Goal: Information Seeking & Learning: Compare options

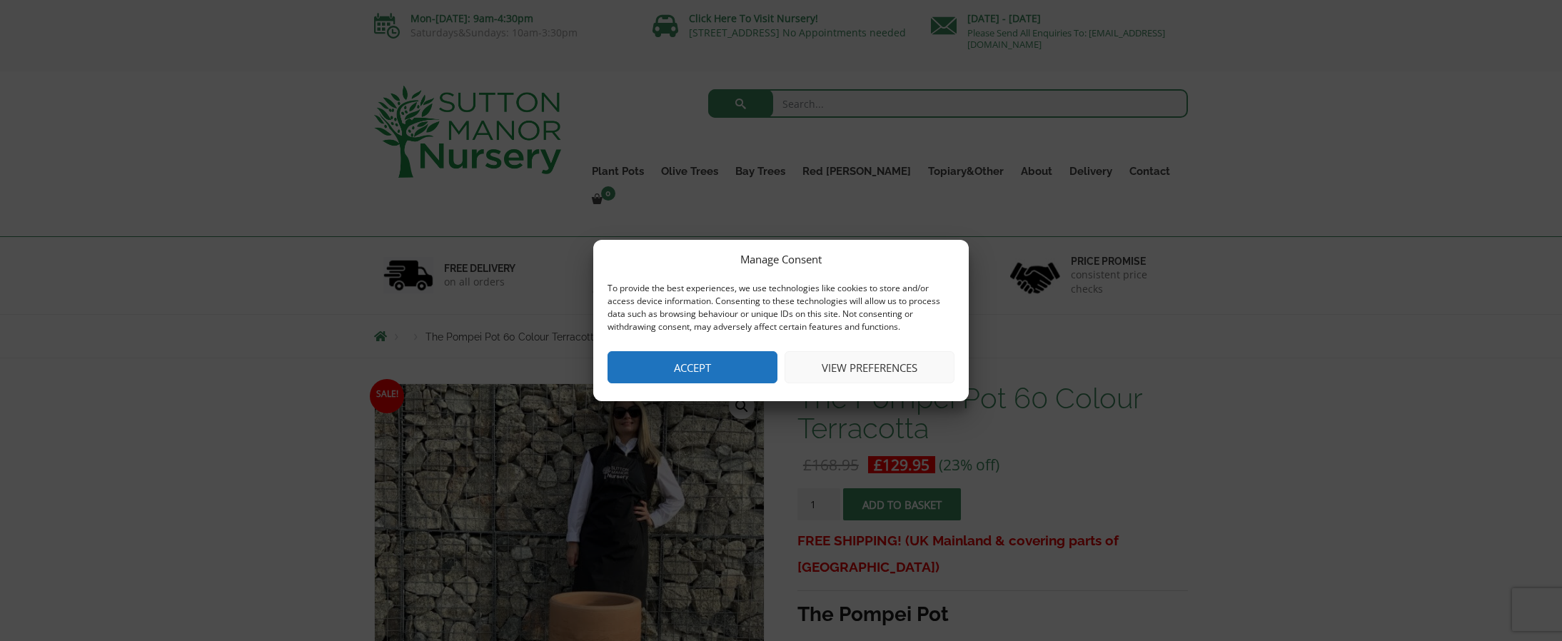
click at [669, 373] on button "Accept" at bounding box center [692, 367] width 170 height 32
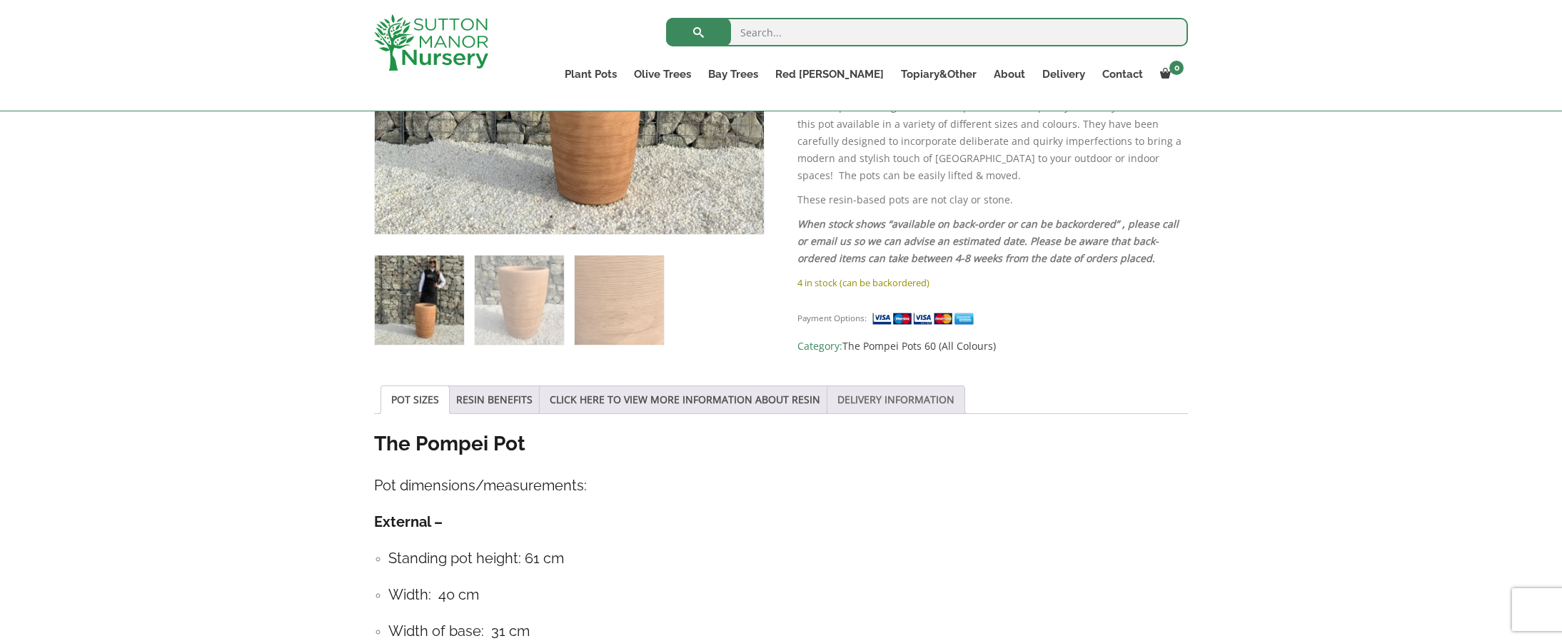
scroll to position [488, 0]
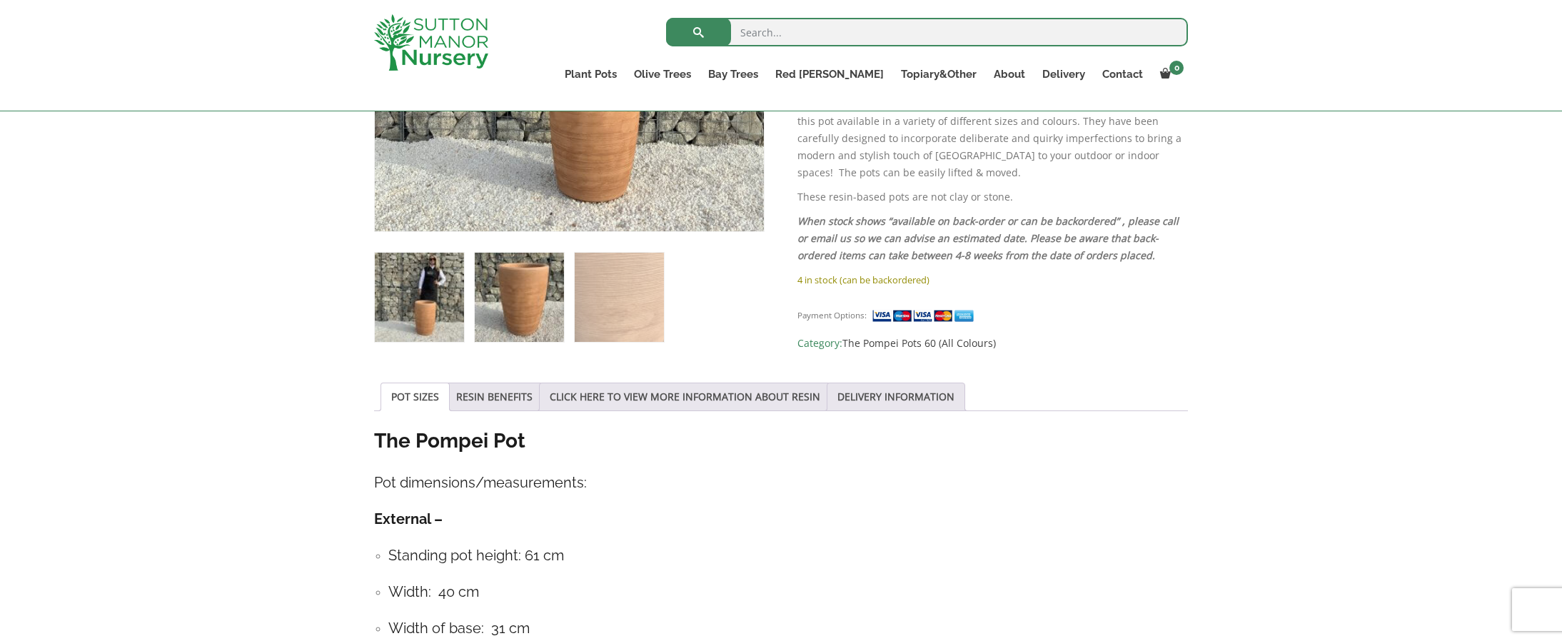
click at [513, 310] on img at bounding box center [519, 297] width 89 height 89
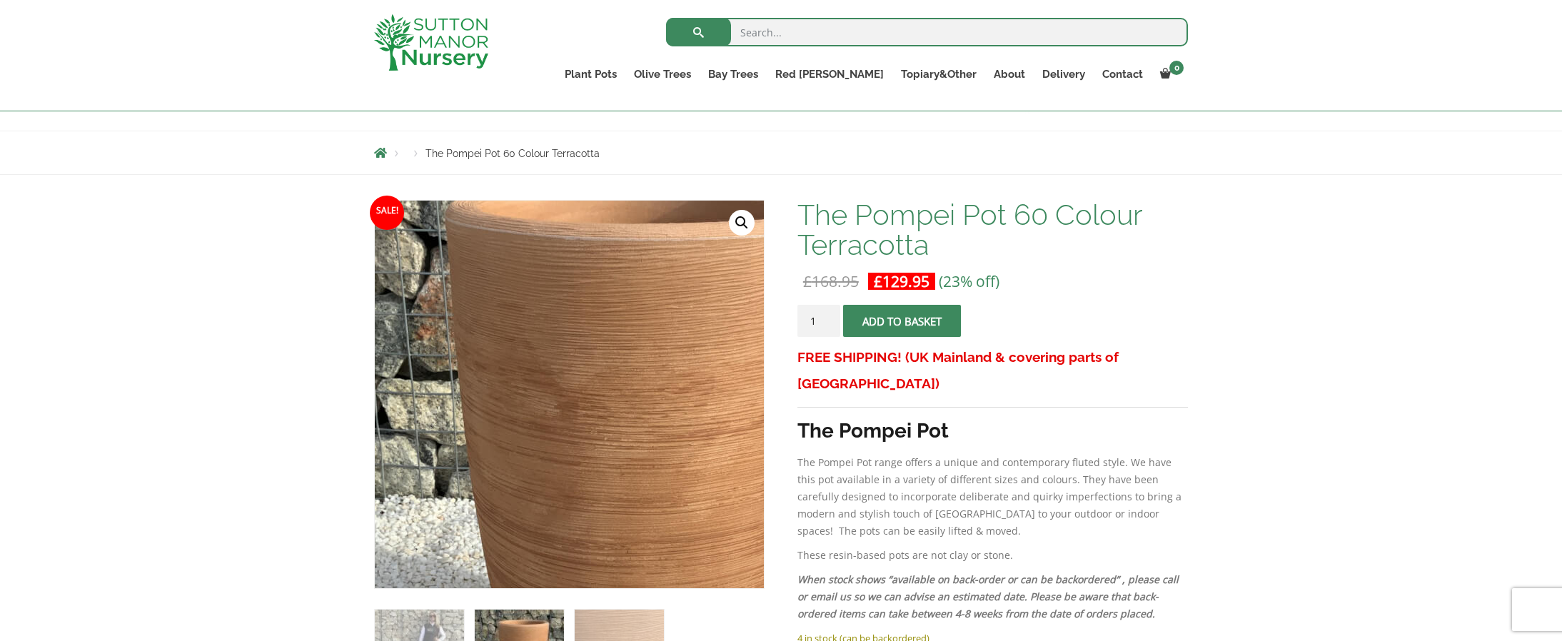
scroll to position [128, 0]
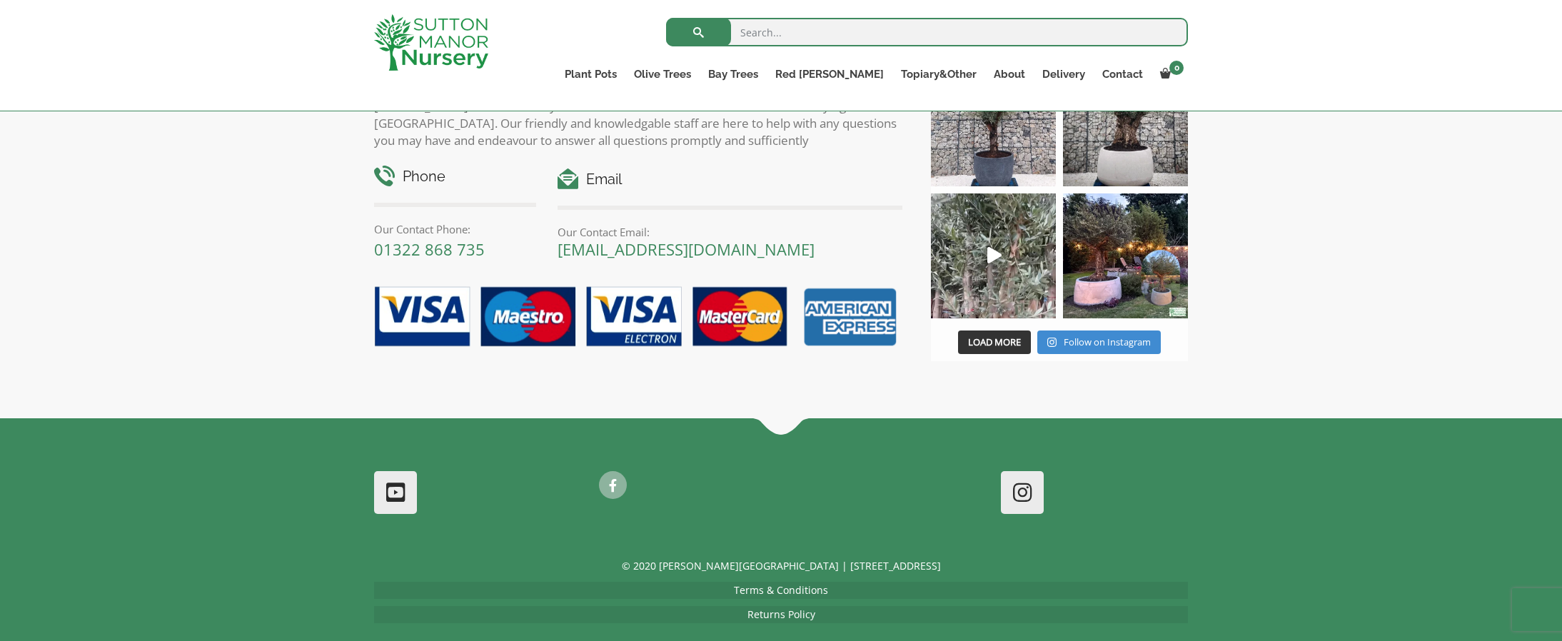
scroll to position [1739, 0]
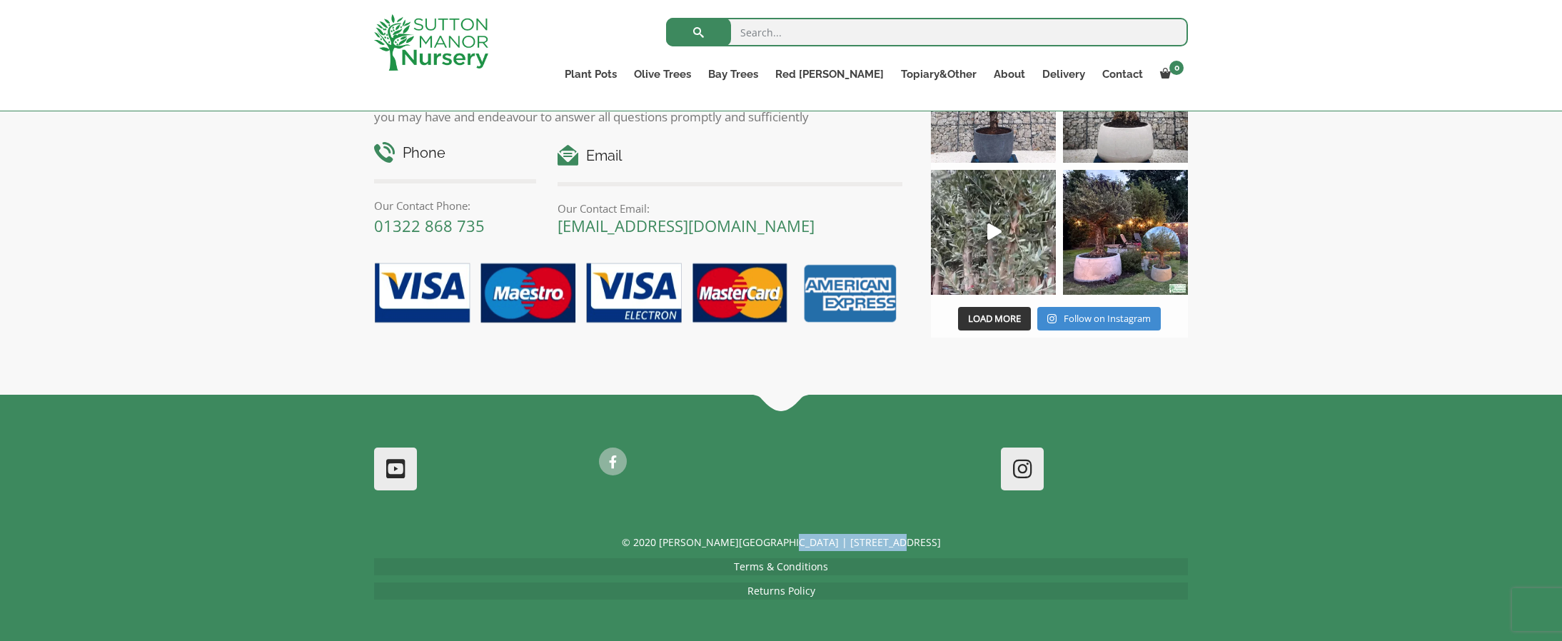
drag, startPoint x: 806, startPoint y: 542, endPoint x: 926, endPoint y: 543, distance: 119.9
click at [926, 543] on p "© 2020 [PERSON_NAME][GEOGRAPHIC_DATA] | [STREET_ADDRESS]" at bounding box center [781, 542] width 814 height 17
copy p "Dartford Rd, DA4 9HZ"
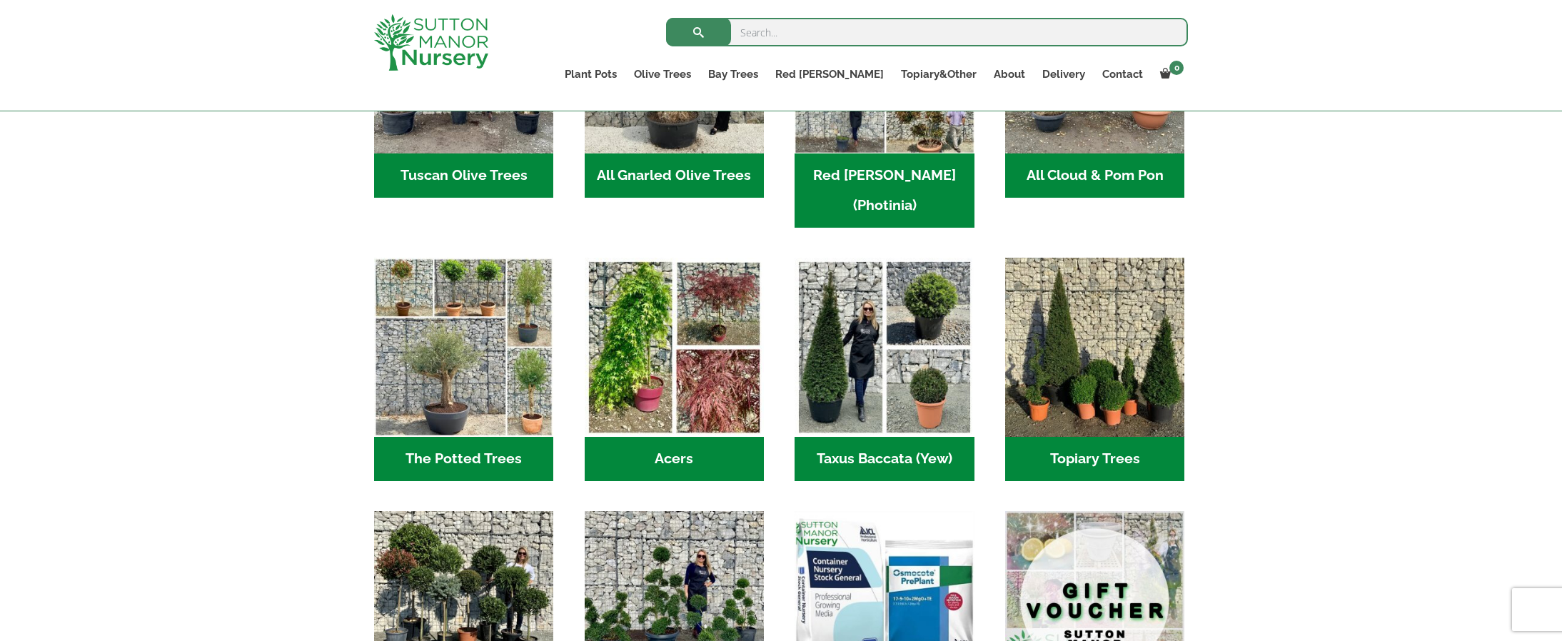
scroll to position [887, 0]
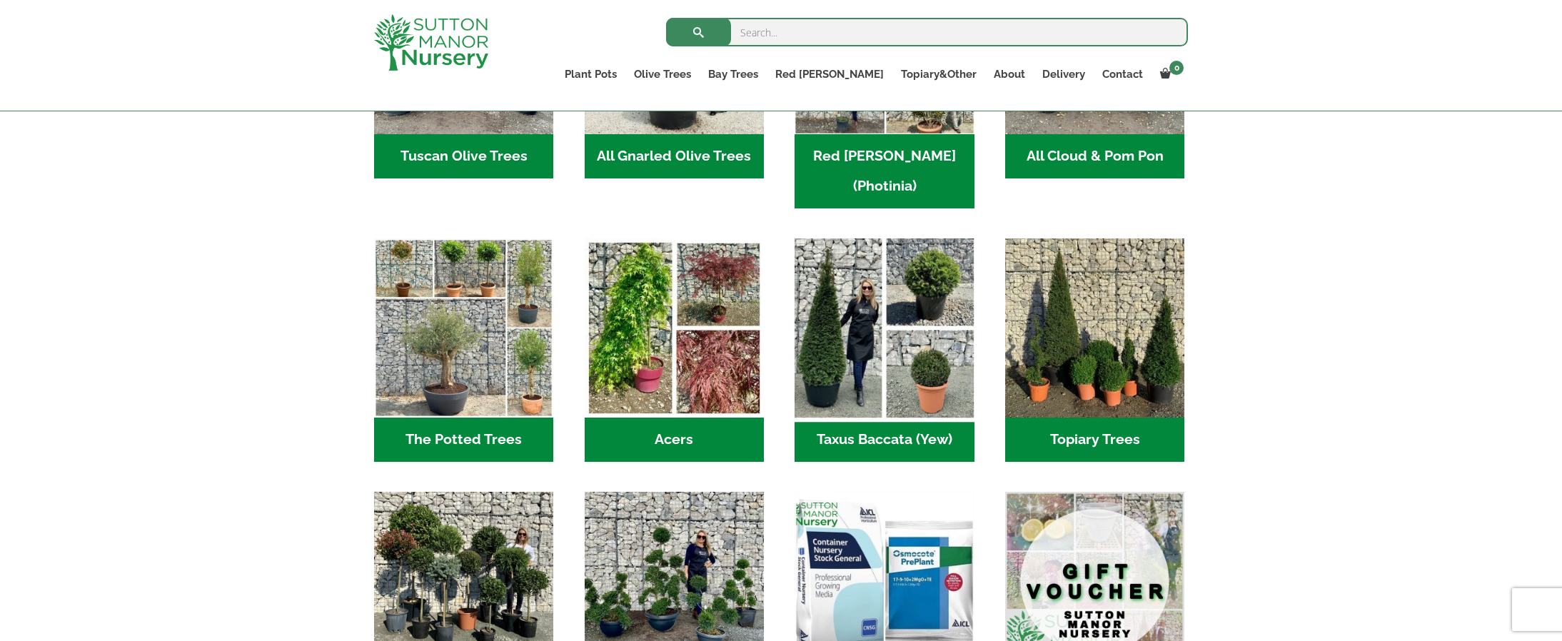
click at [846, 350] on img "Visit product category Taxus Baccata (Yew)" at bounding box center [884, 328] width 188 height 188
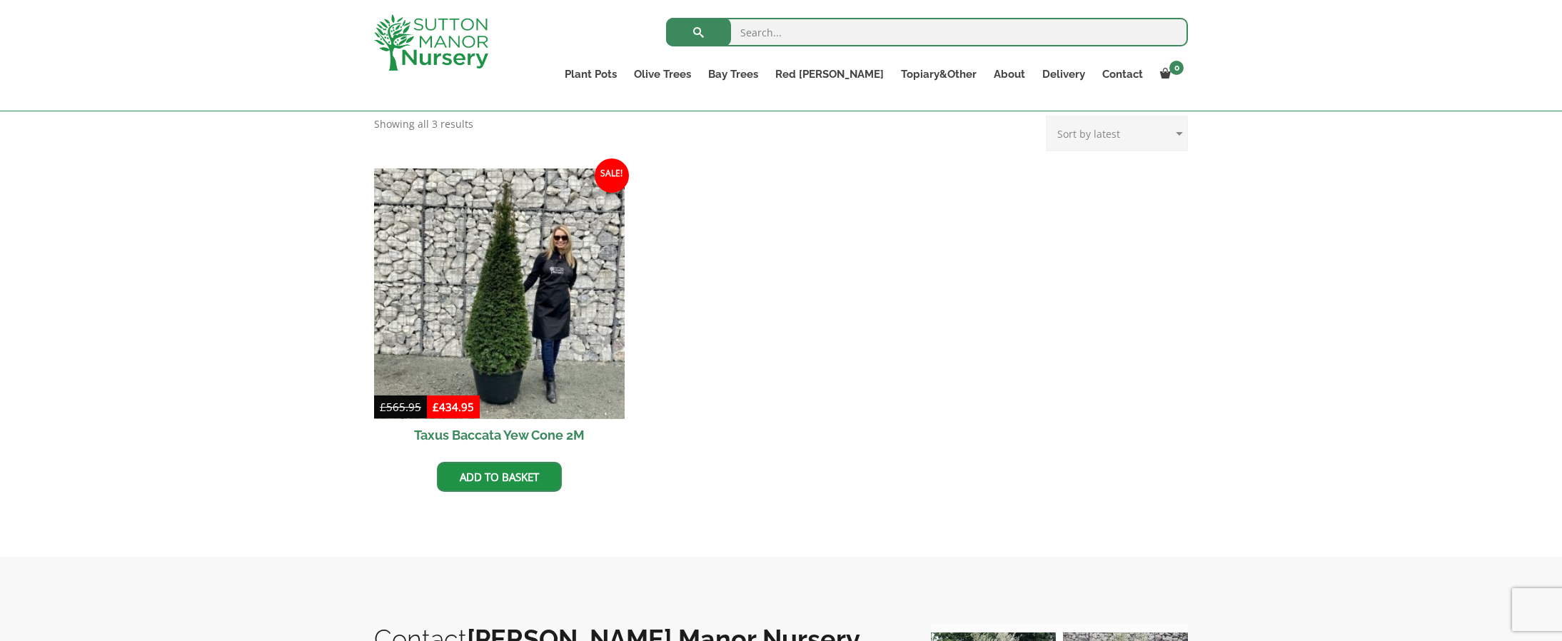
scroll to position [565, 0]
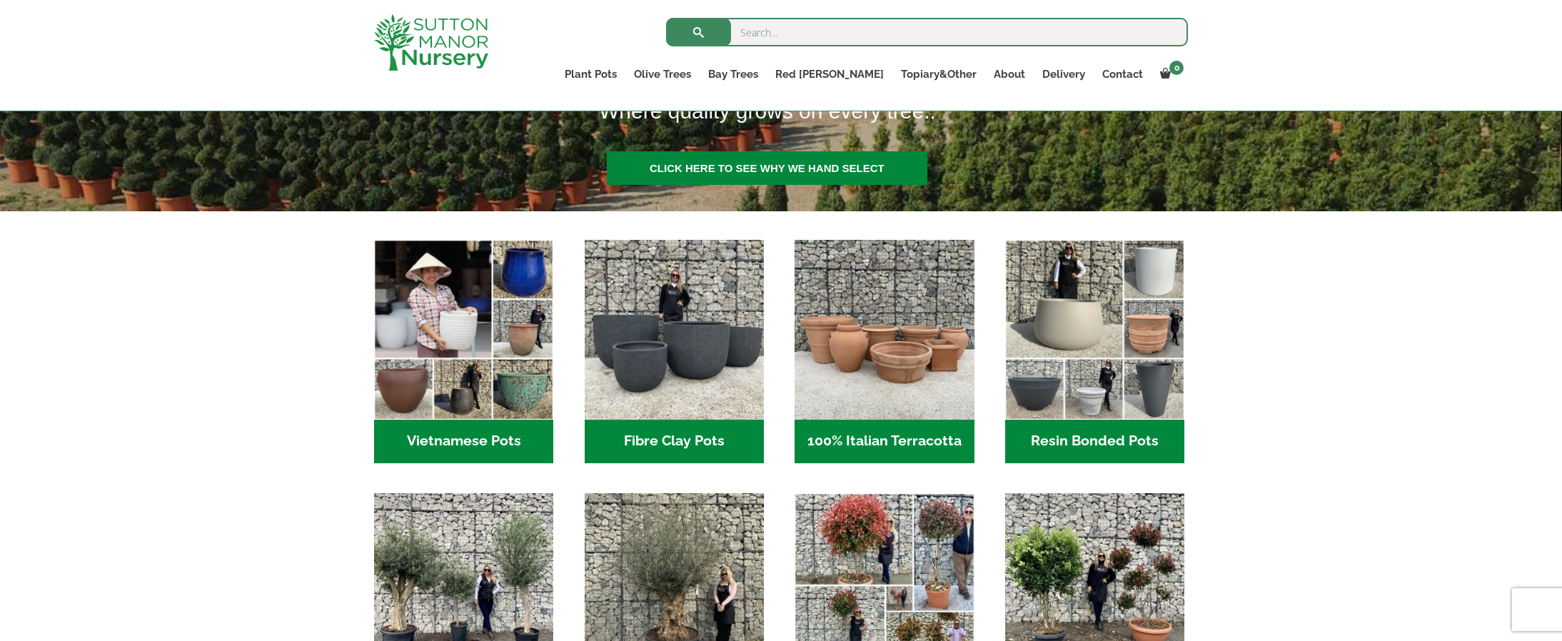
scroll to position [353, 0]
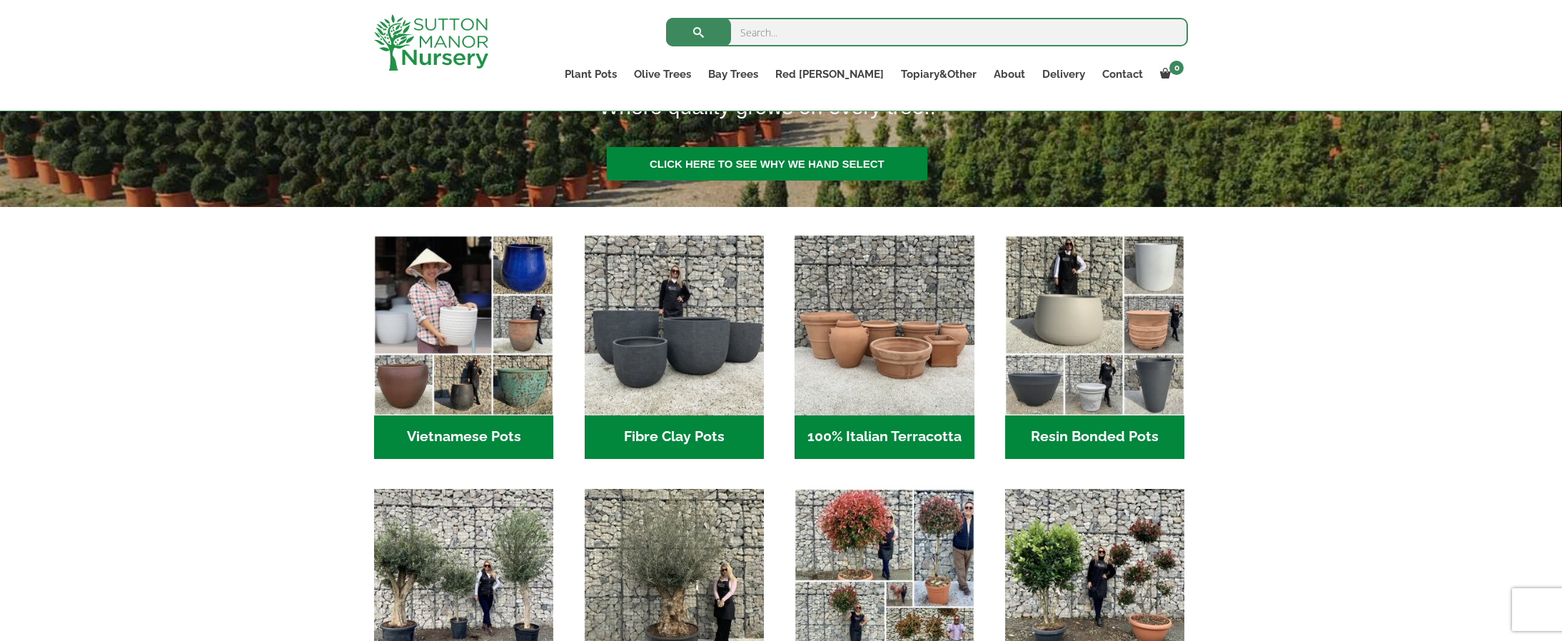
click at [1104, 434] on h2 "Resin Bonded Pots (212)" at bounding box center [1094, 437] width 179 height 44
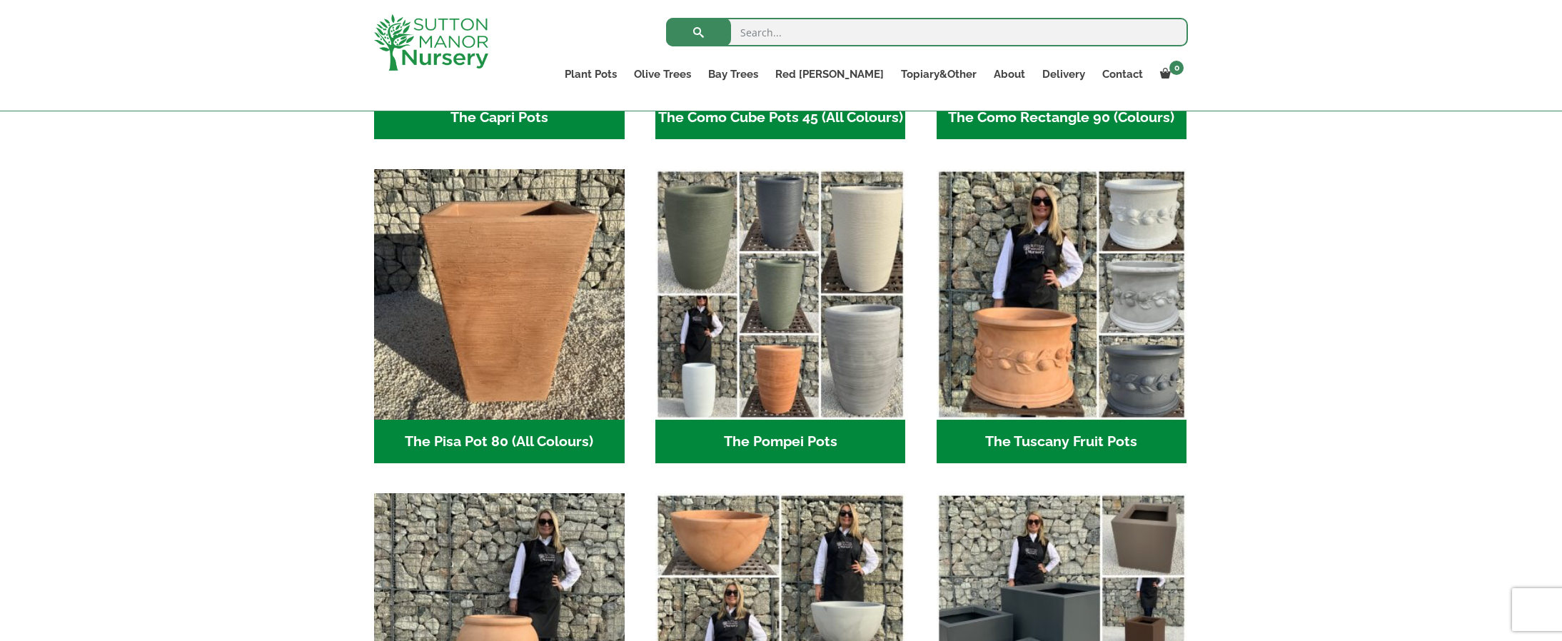
scroll to position [1005, 0]
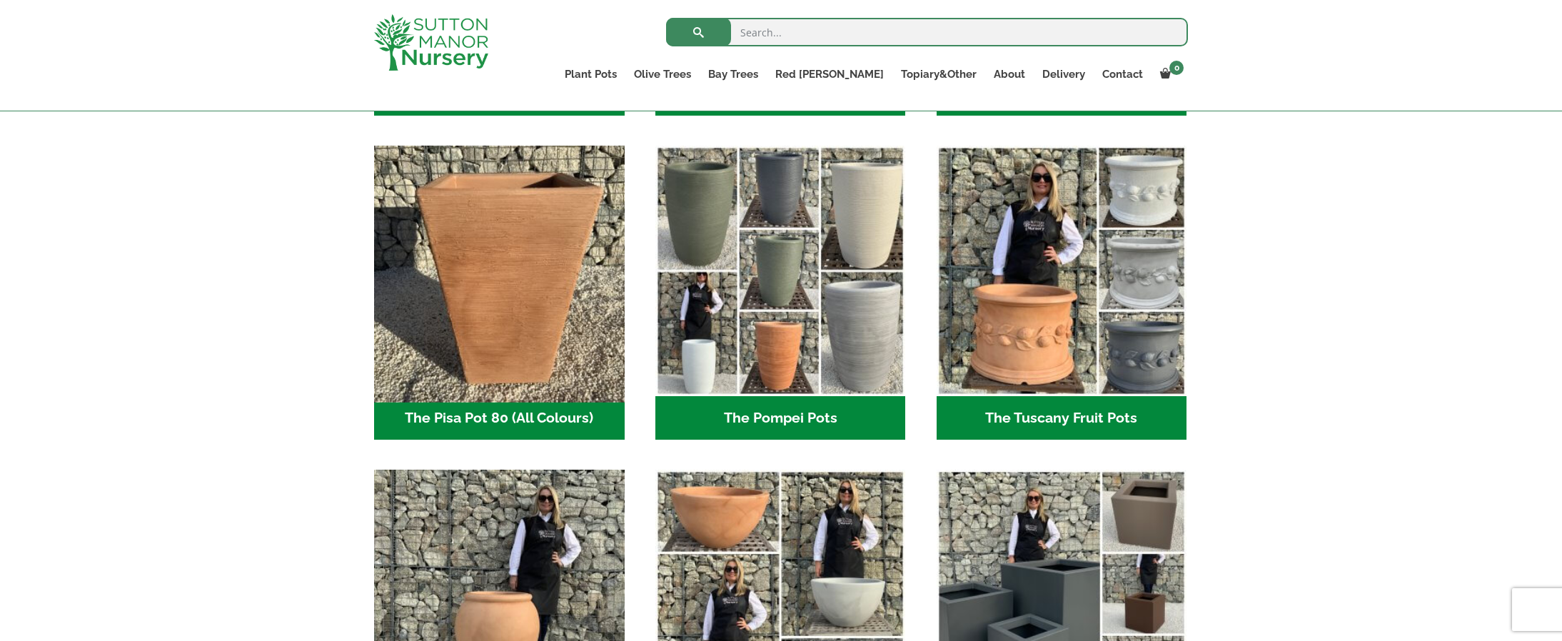
click at [478, 344] on img "Visit product category The Pisa Pot 80 (All Colours)" at bounding box center [499, 271] width 263 height 263
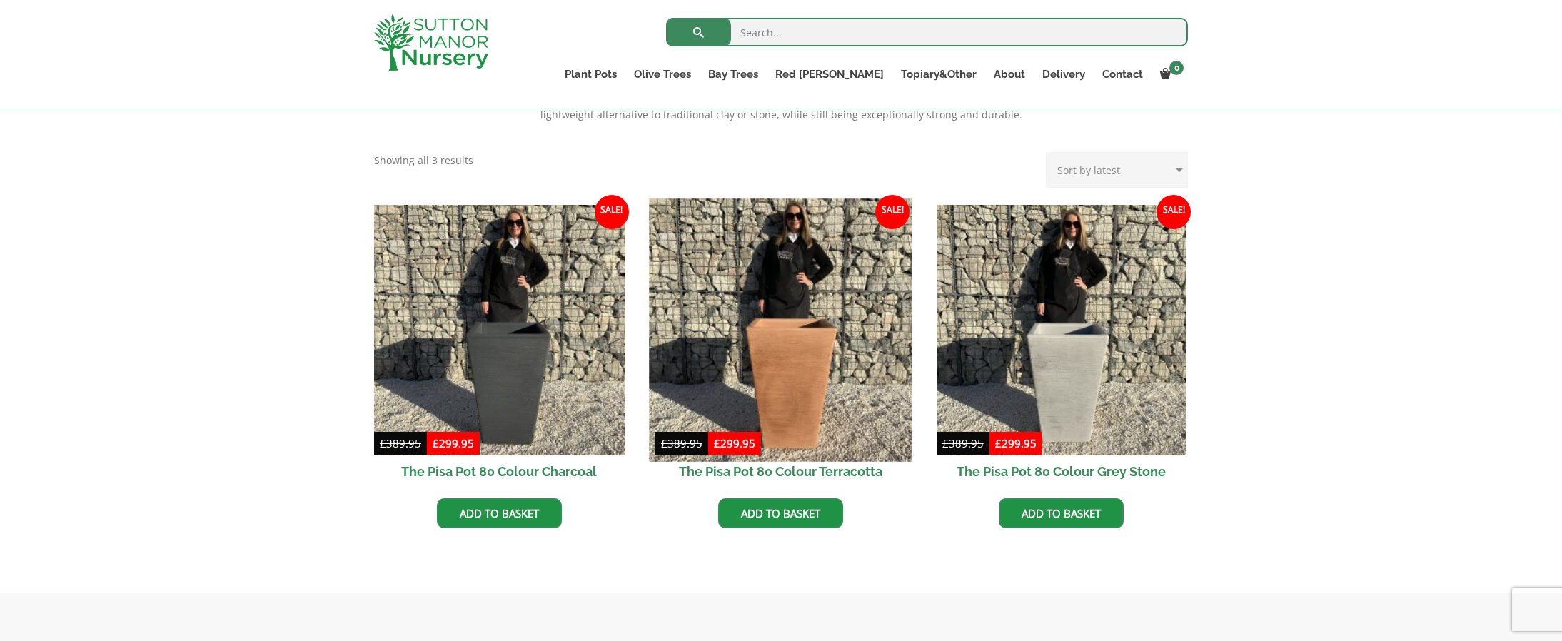
scroll to position [330, 0]
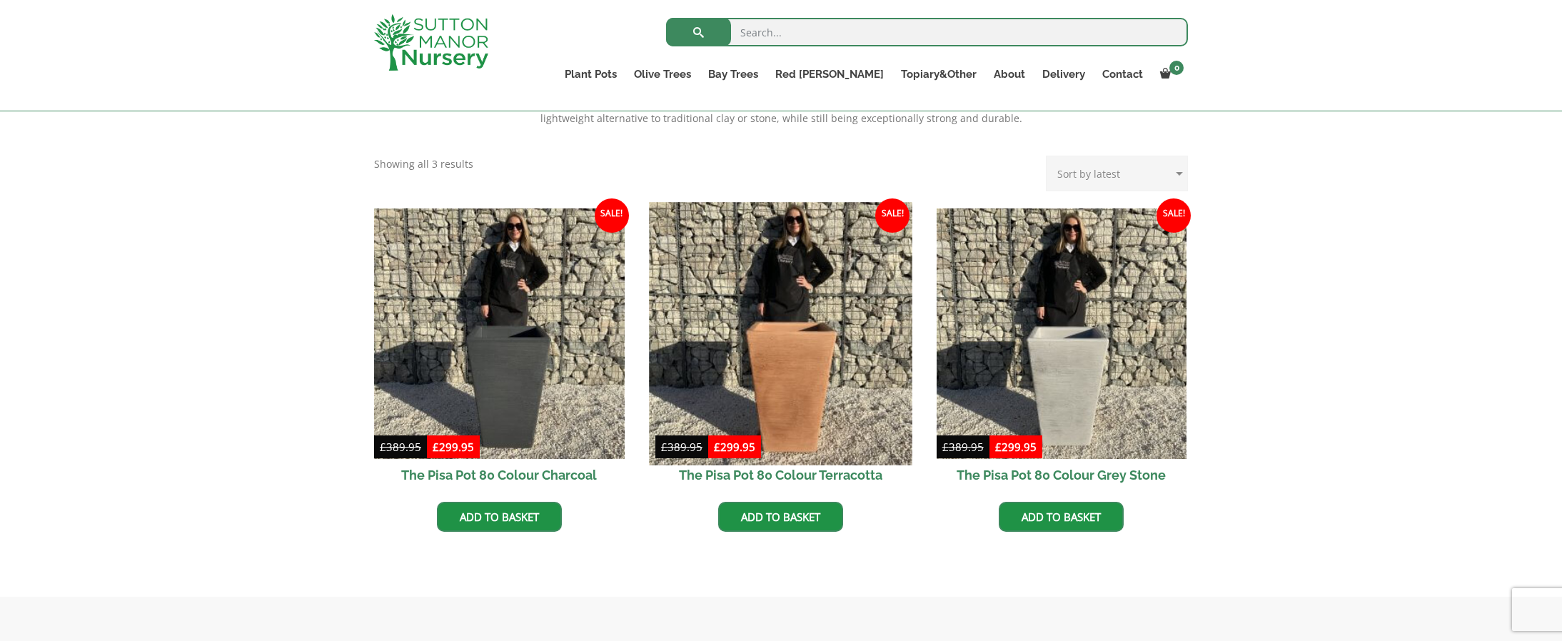
click at [808, 390] on img at bounding box center [780, 333] width 263 height 263
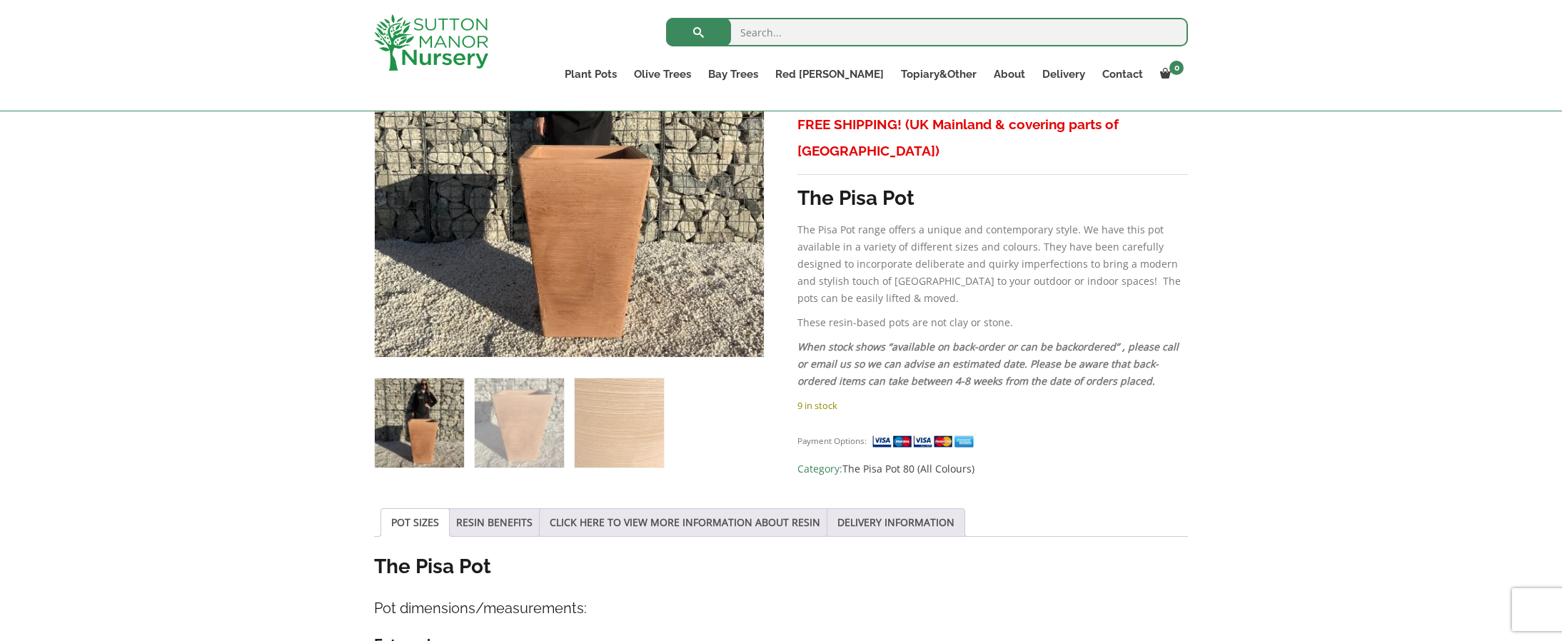
scroll to position [370, 0]
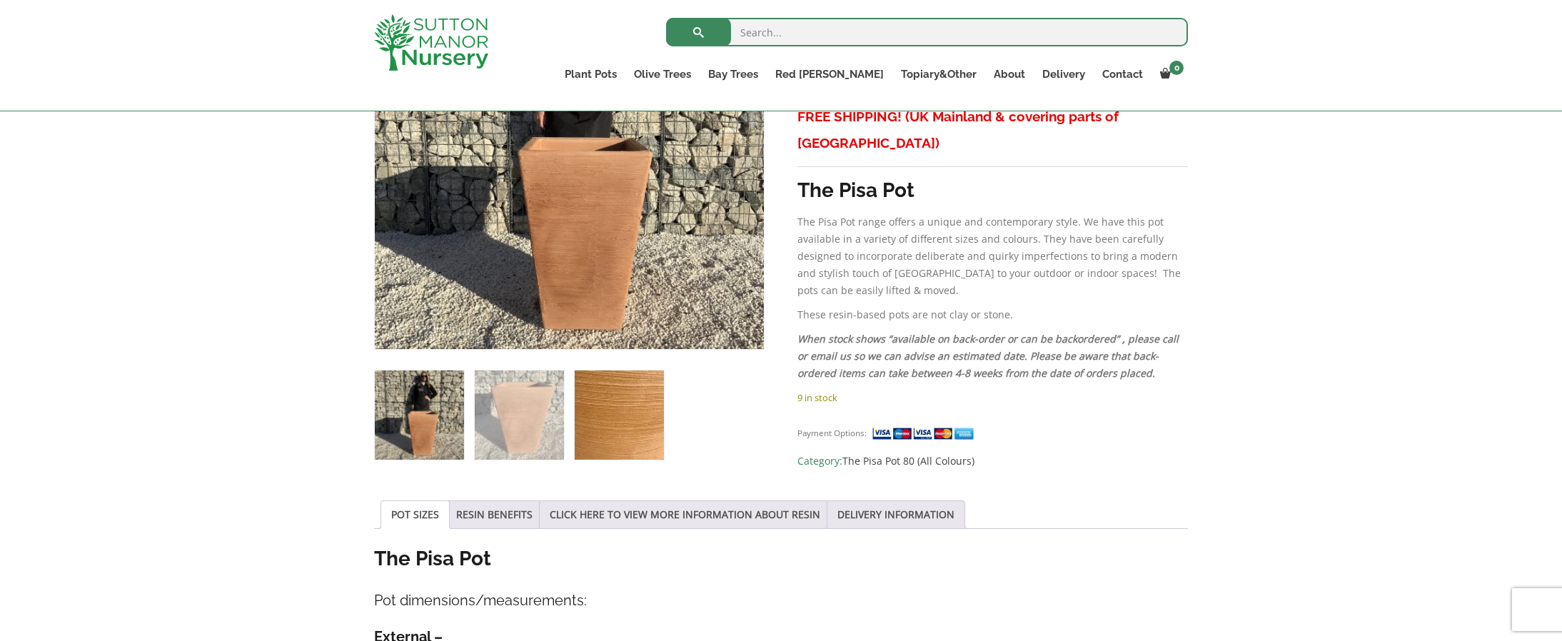
click at [622, 410] on img at bounding box center [619, 414] width 89 height 89
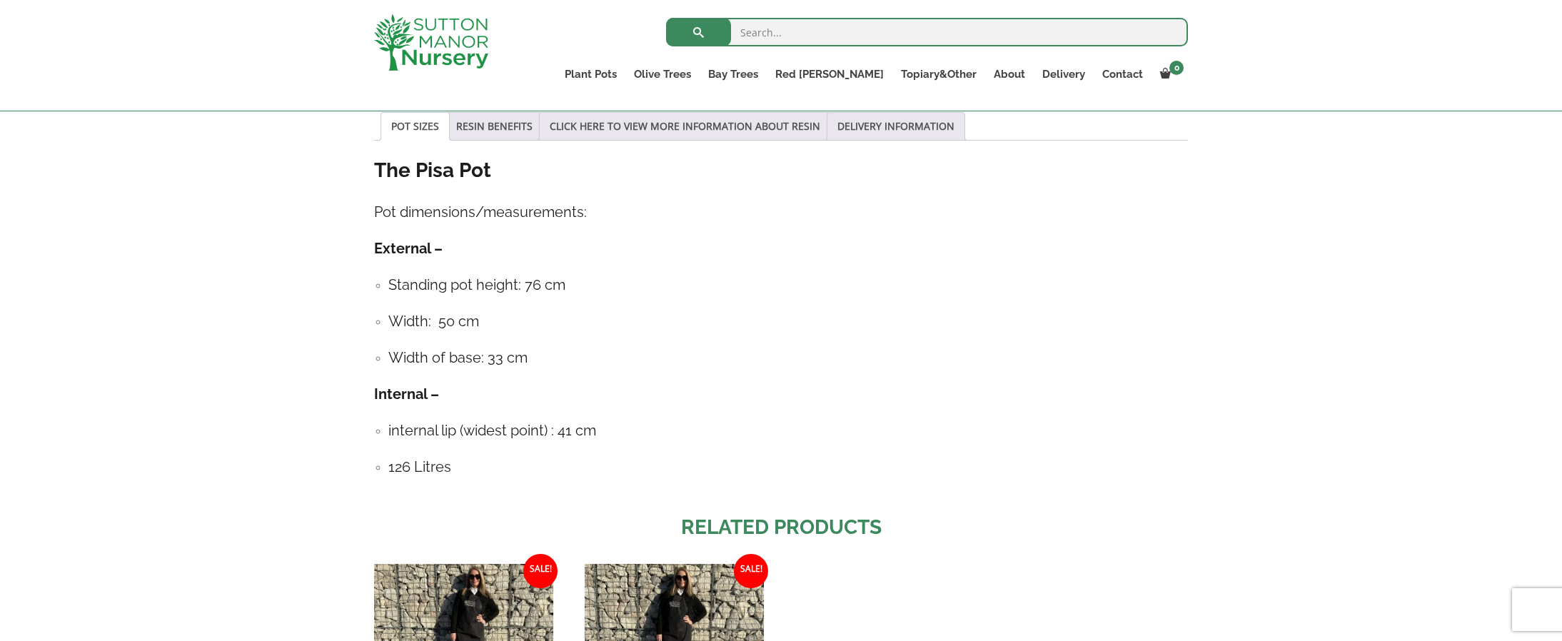
scroll to position [759, 0]
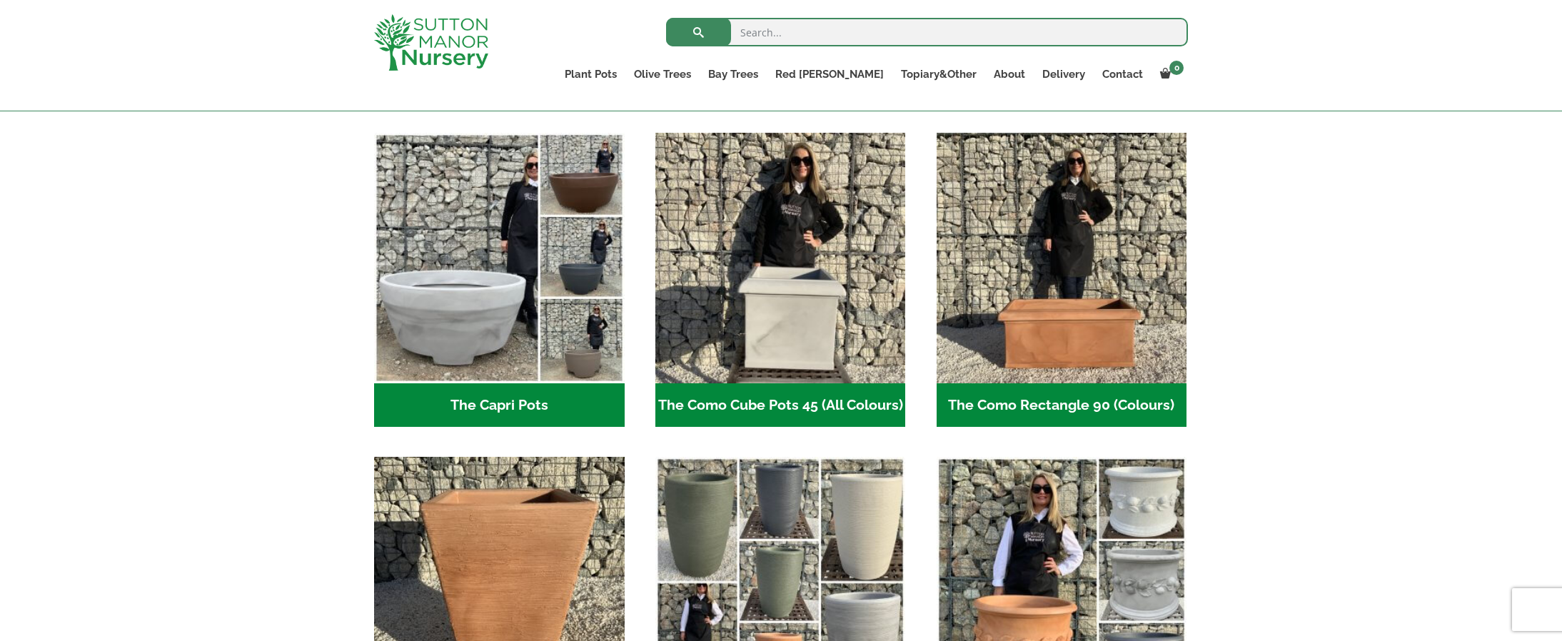
scroll to position [691, 0]
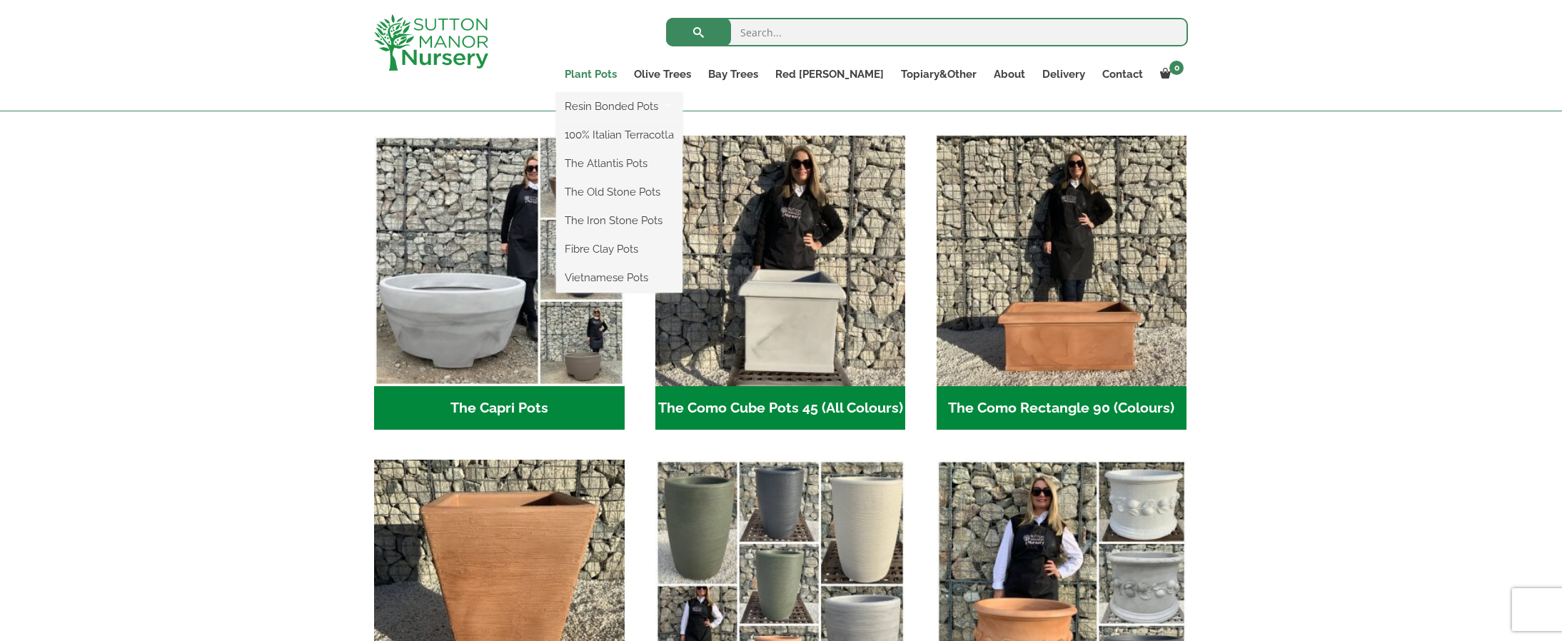
click at [625, 77] on link "Plant Pots" at bounding box center [590, 74] width 69 height 20
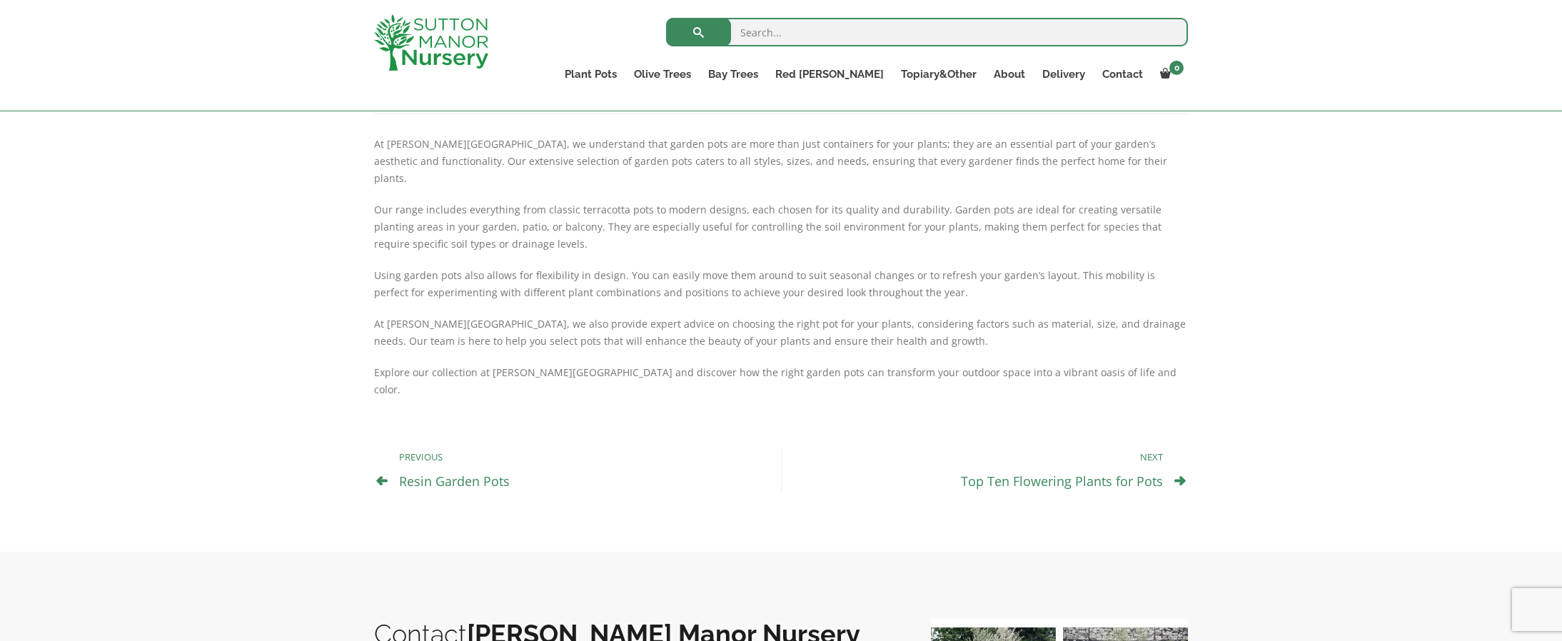
scroll to position [649, 0]
click at [1048, 475] on link "Top Ten Flowering Plants for Pots" at bounding box center [1062, 483] width 202 height 17
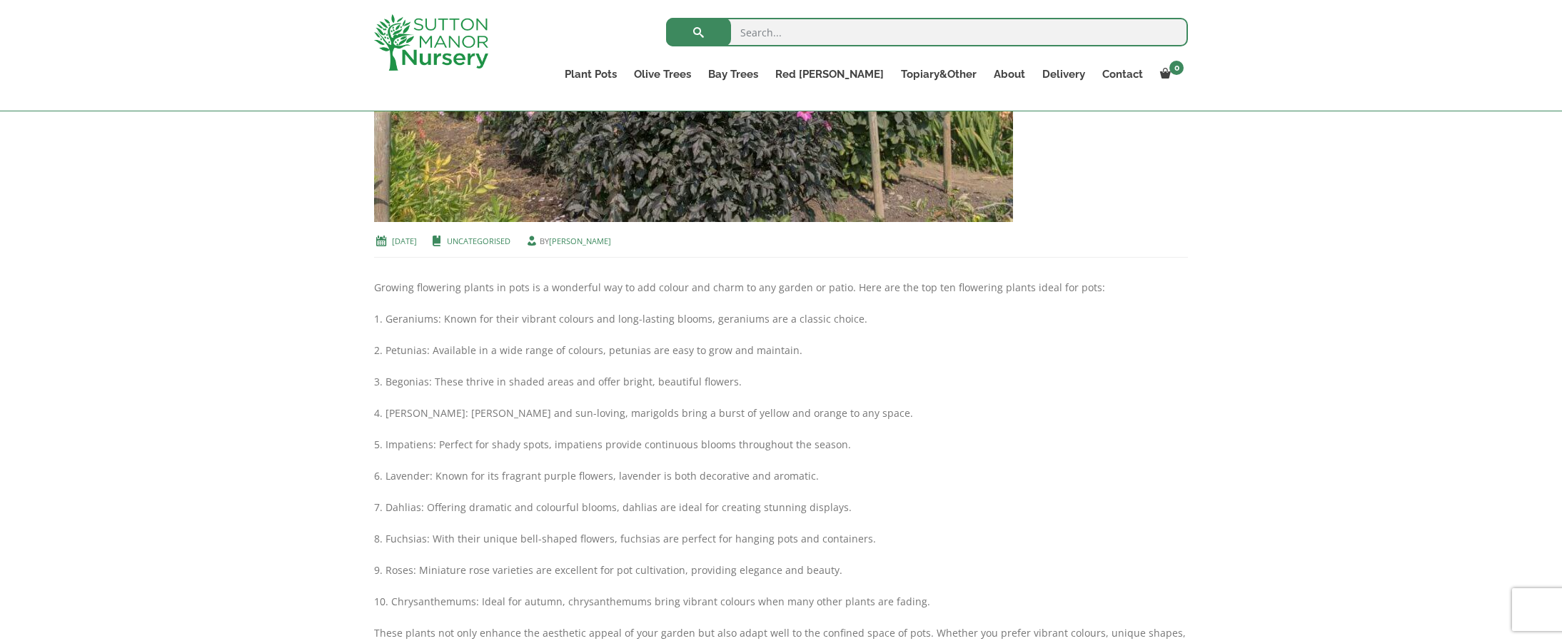
scroll to position [507, 0]
click at [767, 76] on link "Bay Trees" at bounding box center [732, 74] width 67 height 20
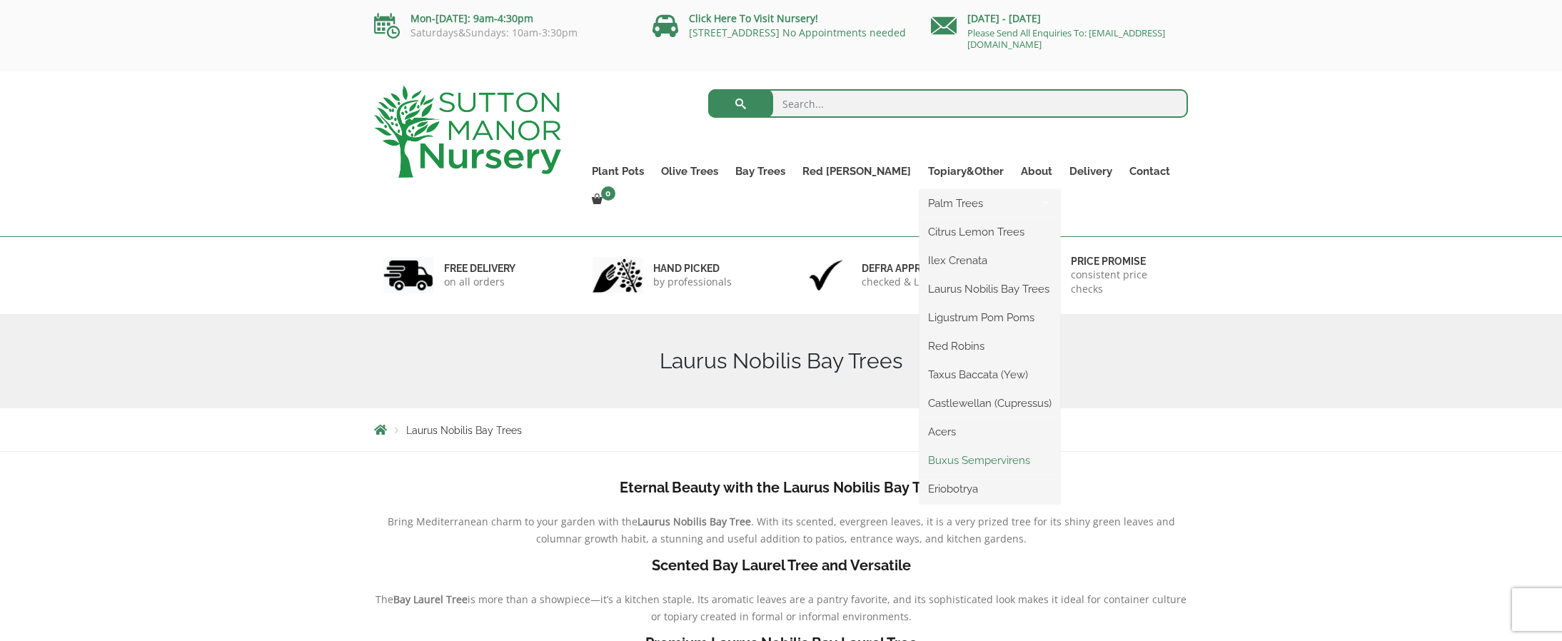
click at [936, 457] on link "Buxus Sempervirens" at bounding box center [989, 460] width 141 height 21
click at [919, 459] on link "Buxus Sempervirens" at bounding box center [989, 460] width 141 height 21
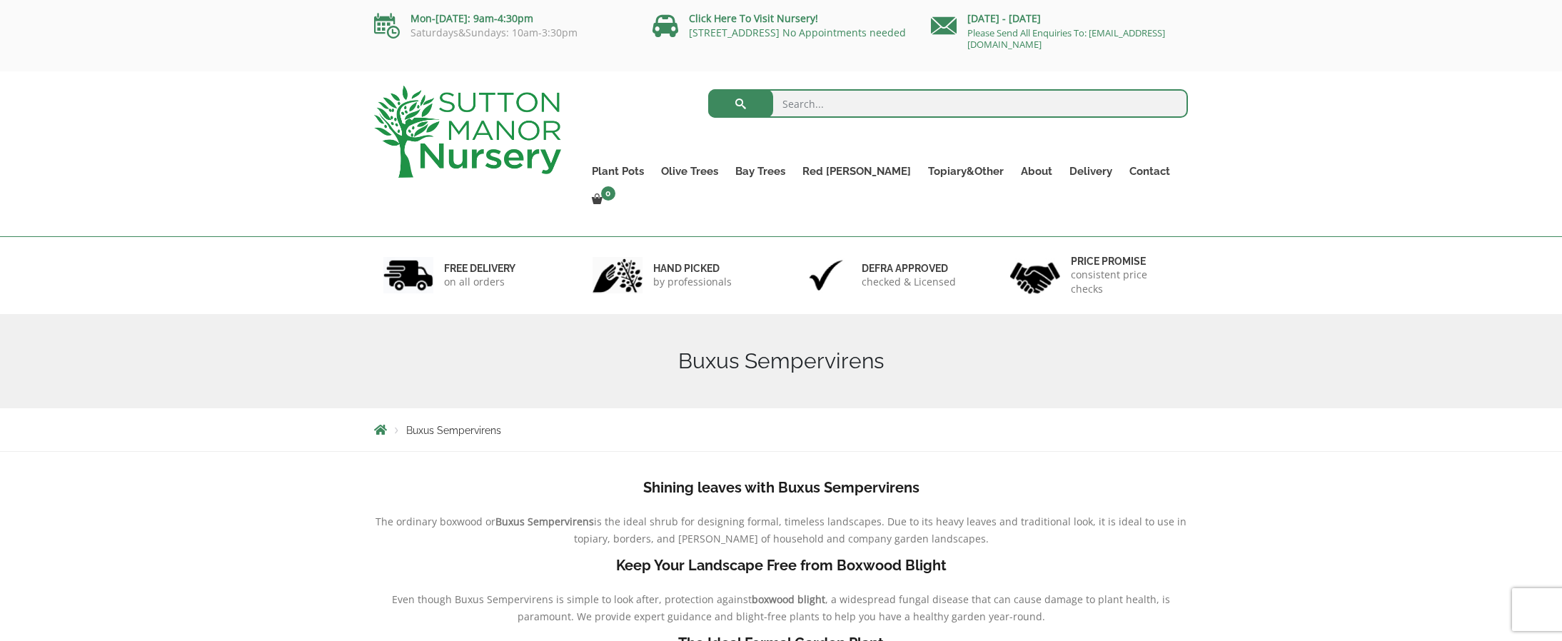
click at [470, 425] on span "Buxus Sempervirens" at bounding box center [453, 430] width 95 height 11
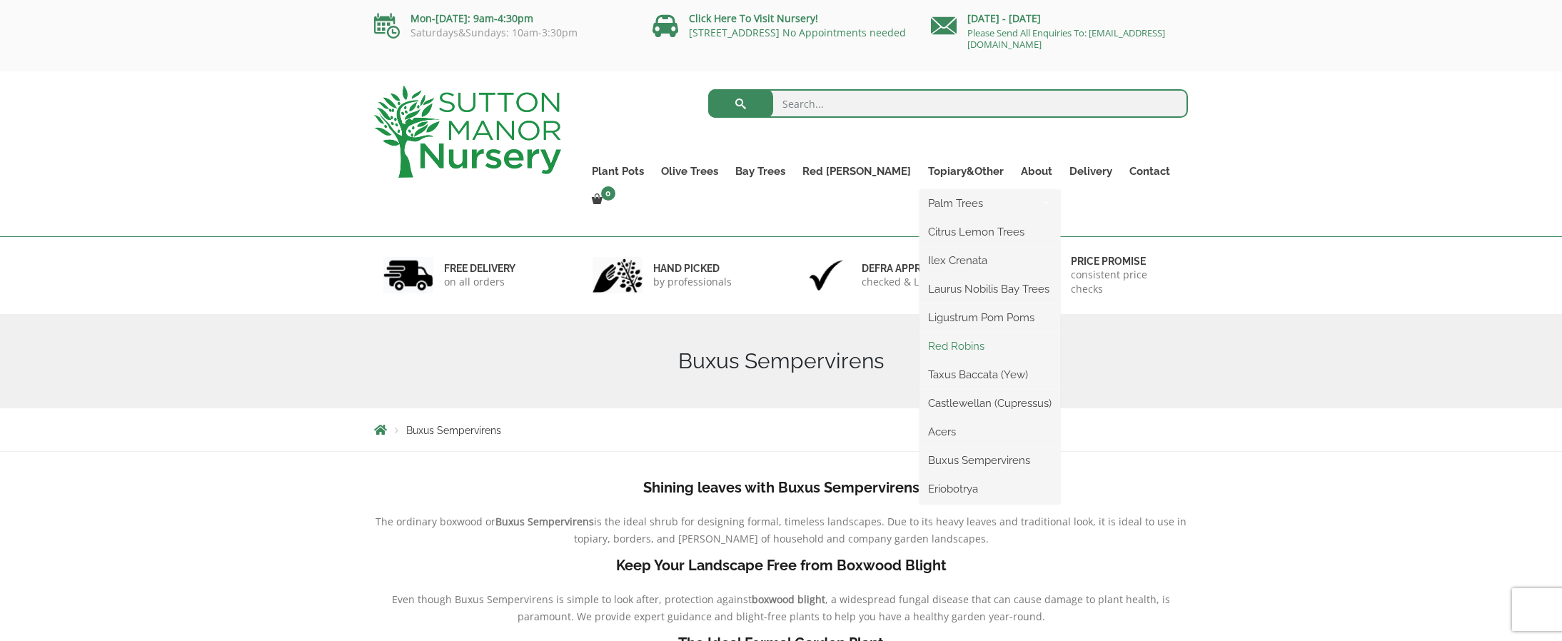
click at [919, 348] on link "Red Robins" at bounding box center [989, 345] width 141 height 21
click at [928, 460] on link "Buxus Sempervirens" at bounding box center [989, 460] width 141 height 21
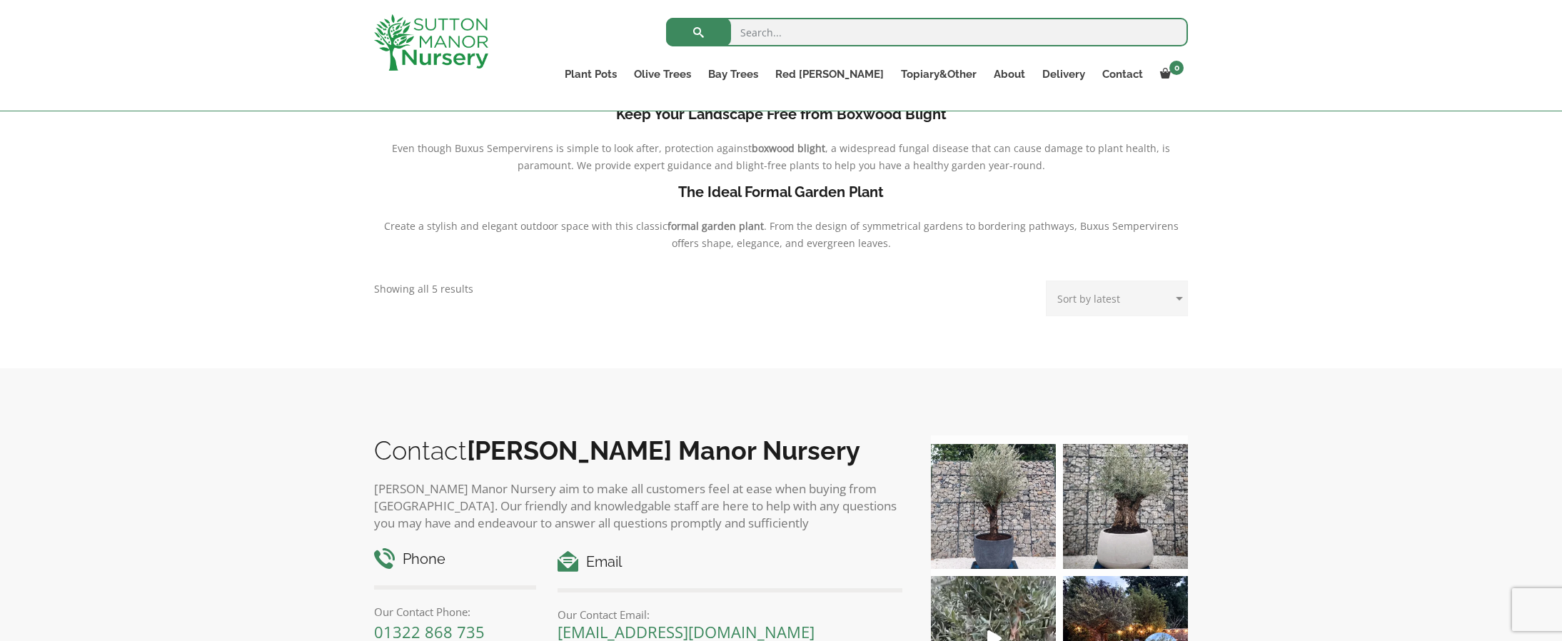
scroll to position [403, 0]
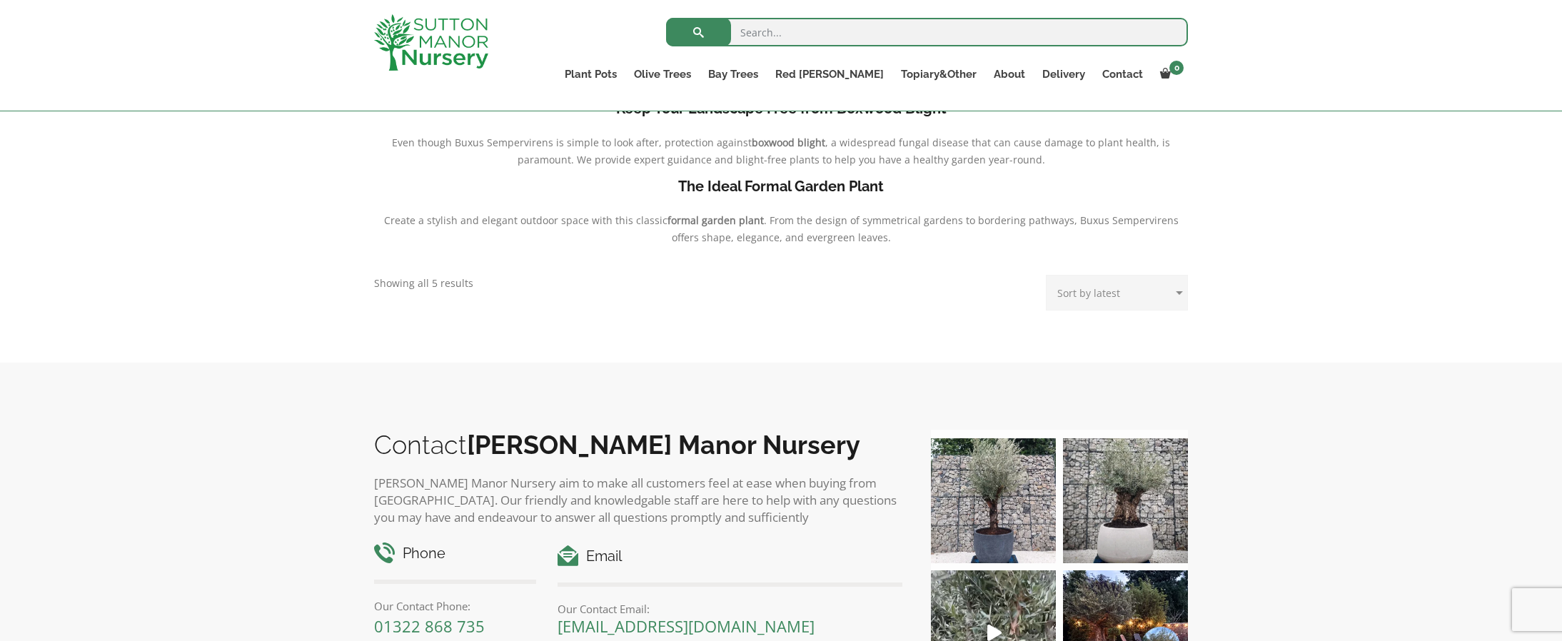
click at [430, 285] on p "Showing all 5 results Sorted by latest" at bounding box center [423, 283] width 99 height 17
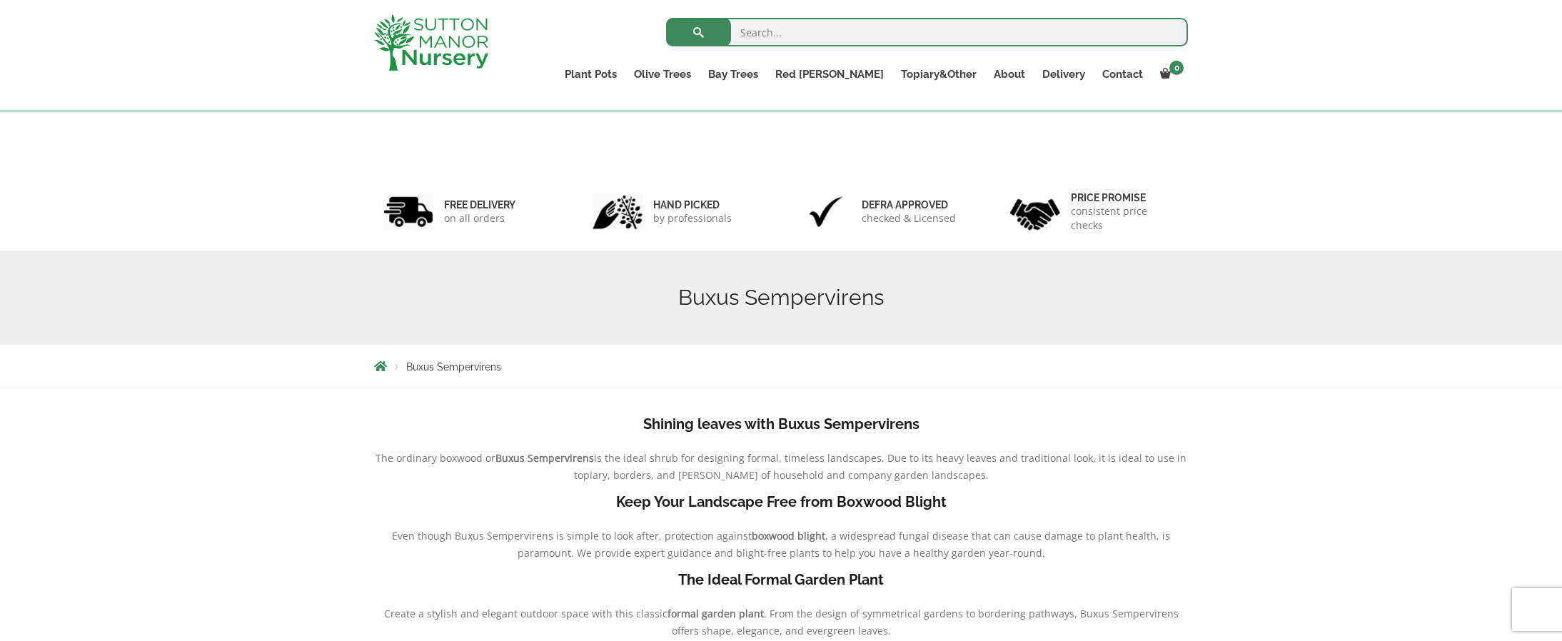
scroll to position [0, 0]
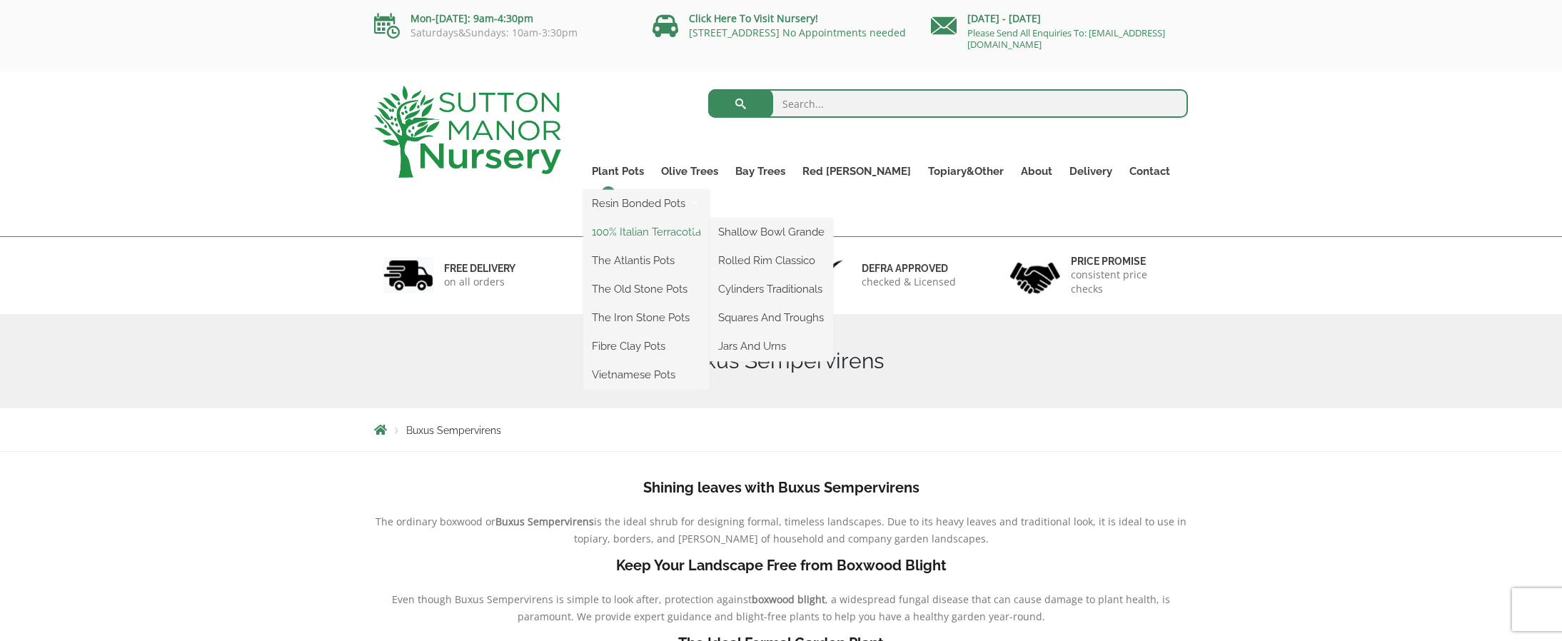
click at [644, 236] on link "100% Italian Terracotta" at bounding box center [646, 231] width 126 height 21
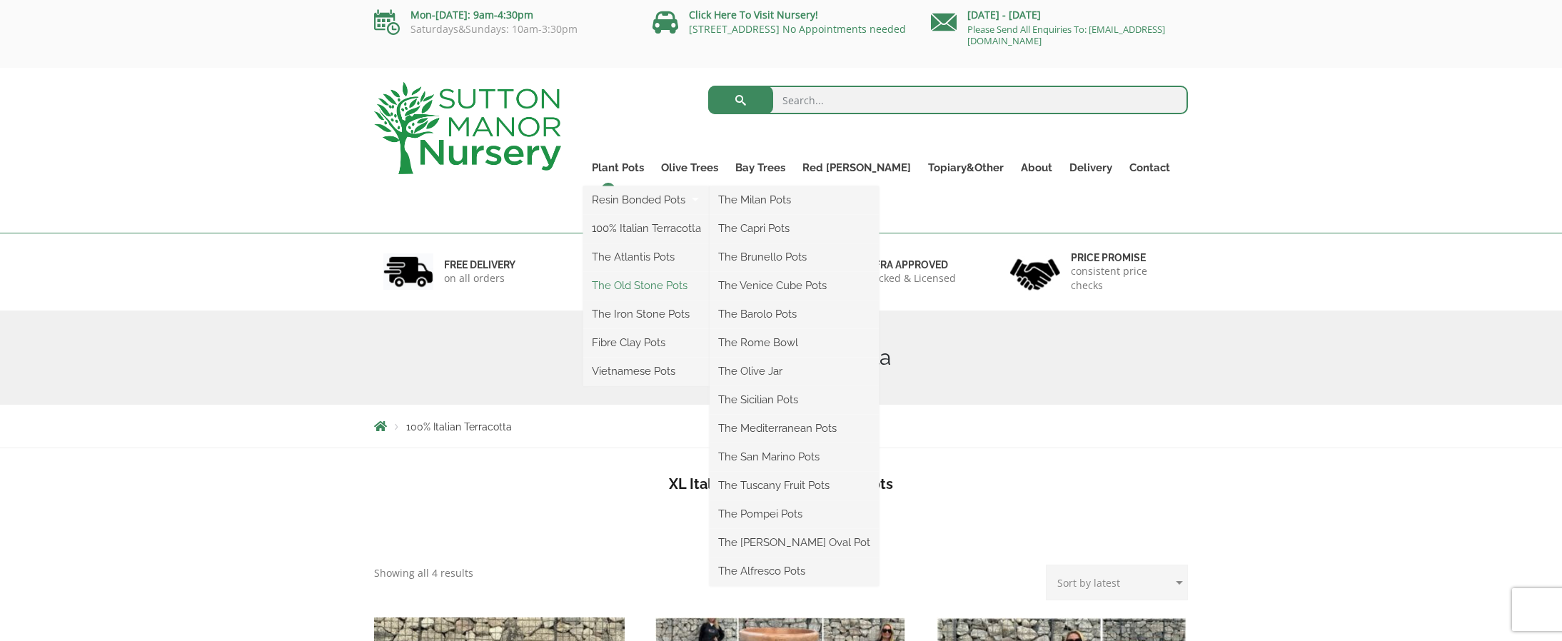
scroll to position [2, 0]
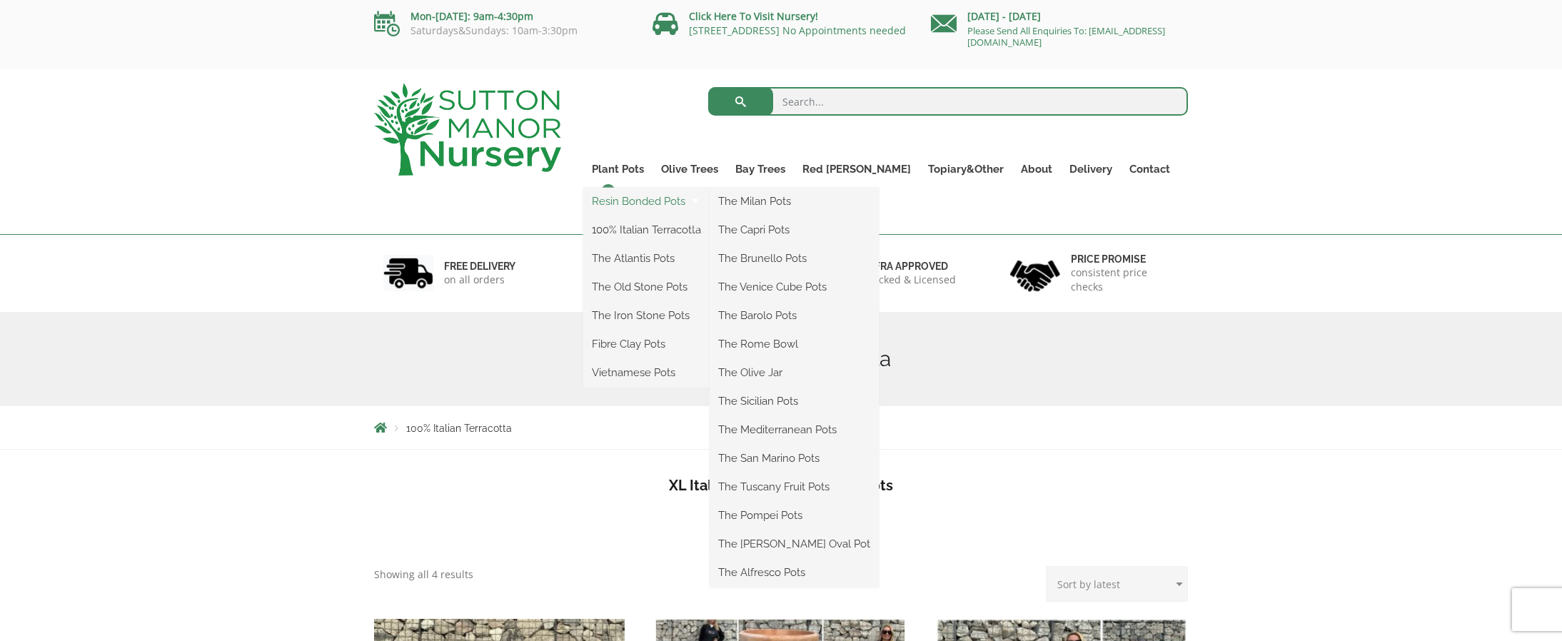
click at [695, 201] on link "Resin Bonded Pots" at bounding box center [646, 201] width 126 height 21
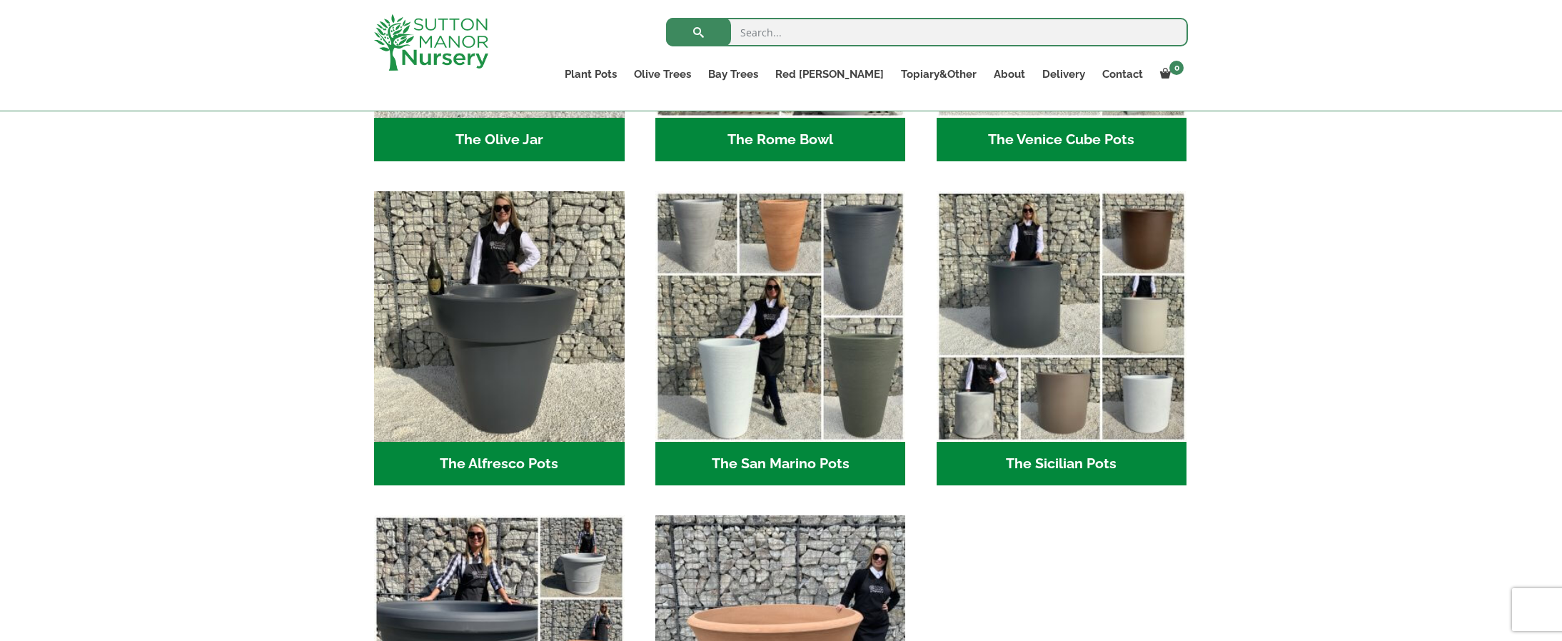
scroll to position [1584, 0]
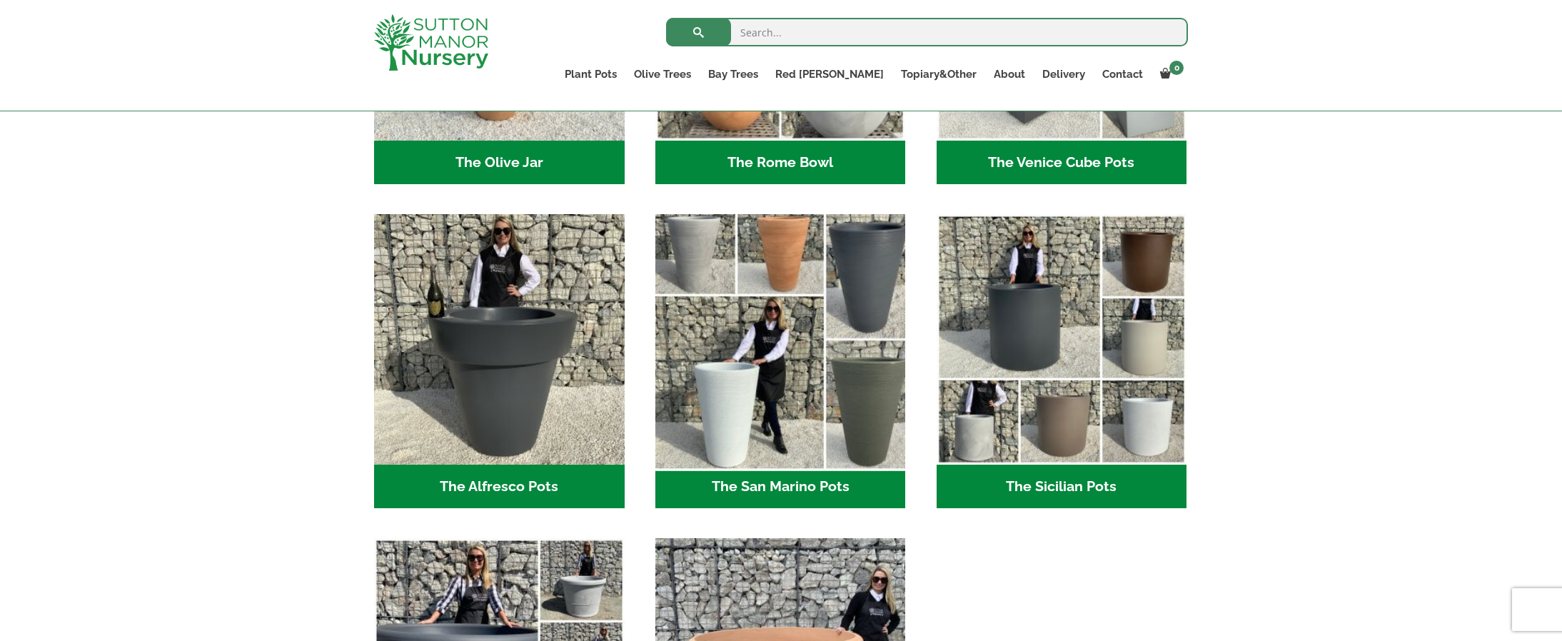
click at [767, 456] on img "Visit product category The San Marino Pots" at bounding box center [780, 339] width 263 height 263
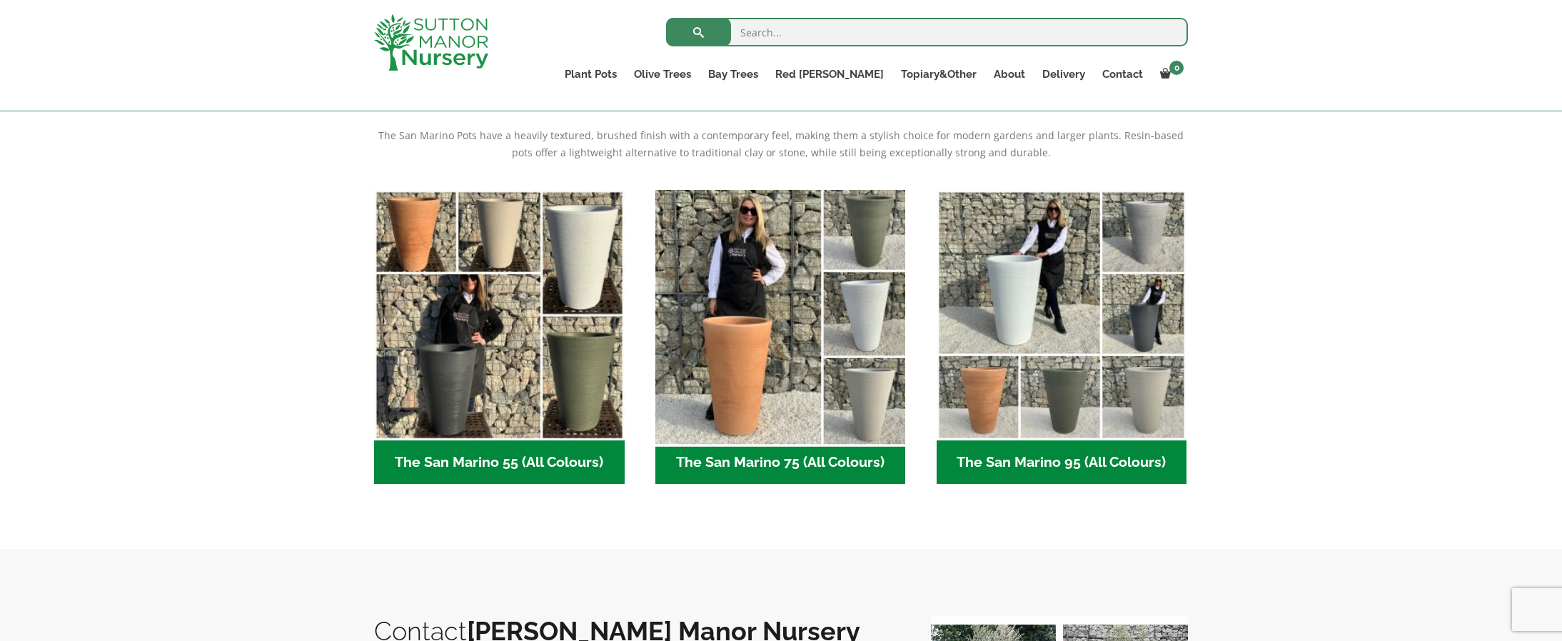
scroll to position [298, 0]
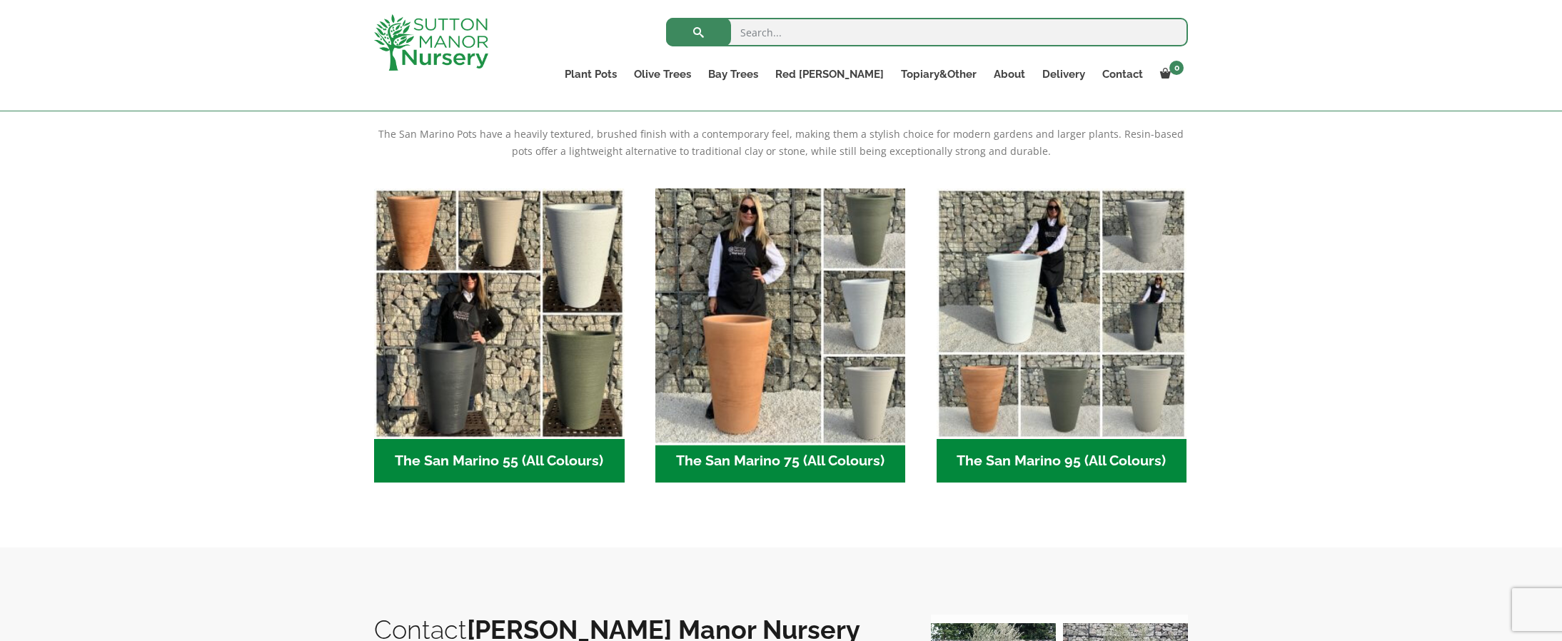
click at [739, 365] on img "Visit product category The San Marino 75 (All Colours)" at bounding box center [780, 313] width 263 height 263
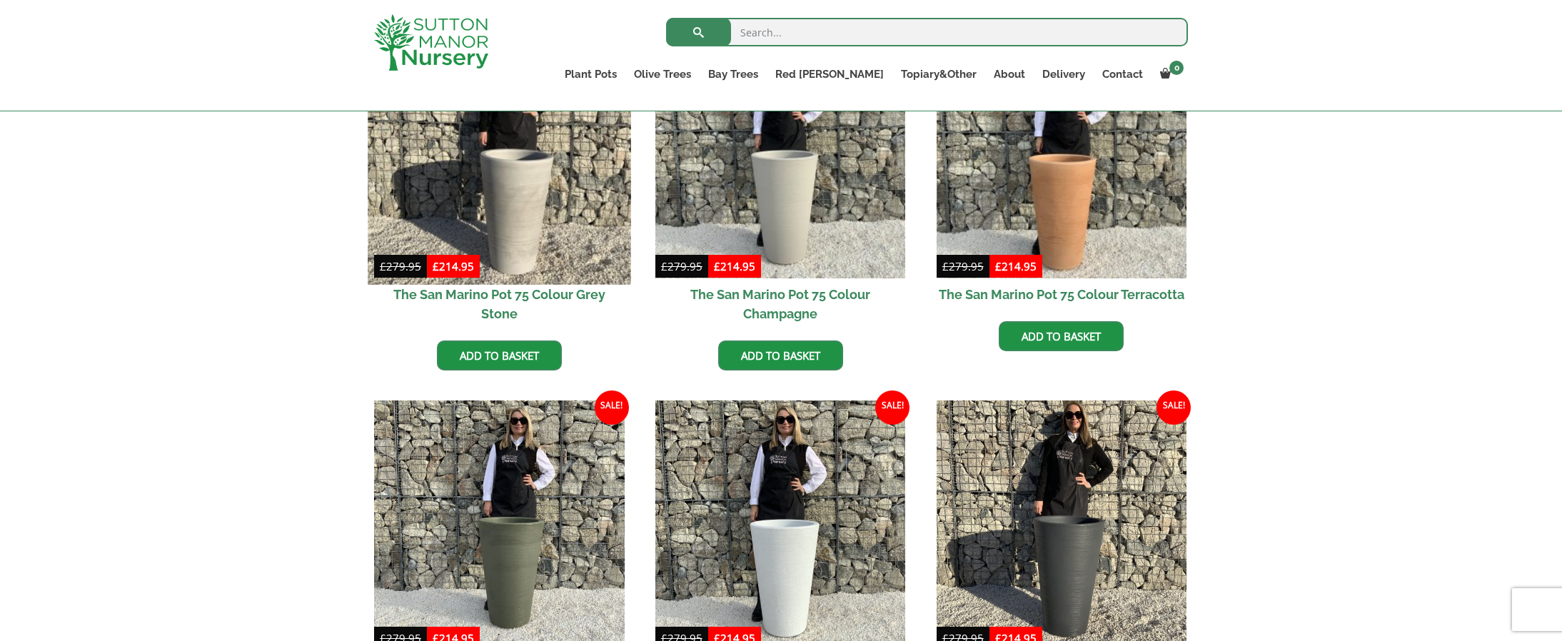
scroll to position [445, 0]
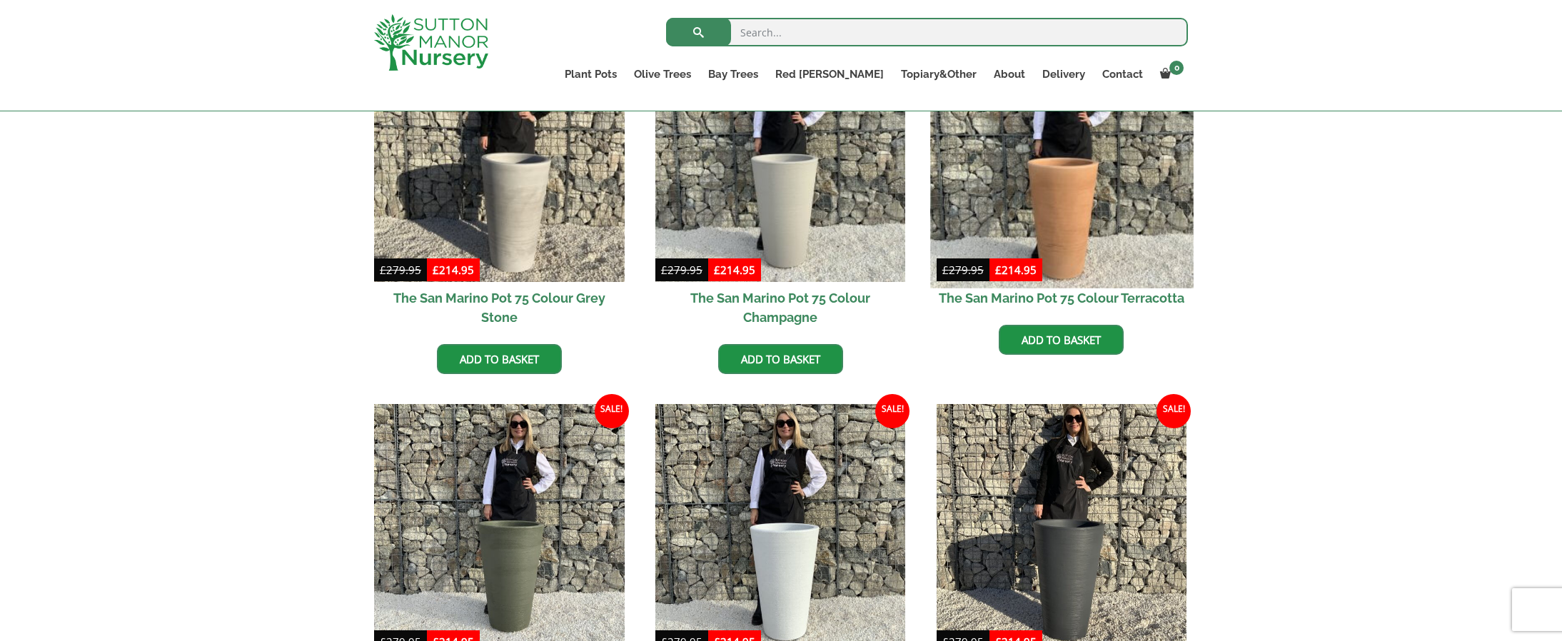
click at [1051, 231] on img at bounding box center [1061, 156] width 263 height 263
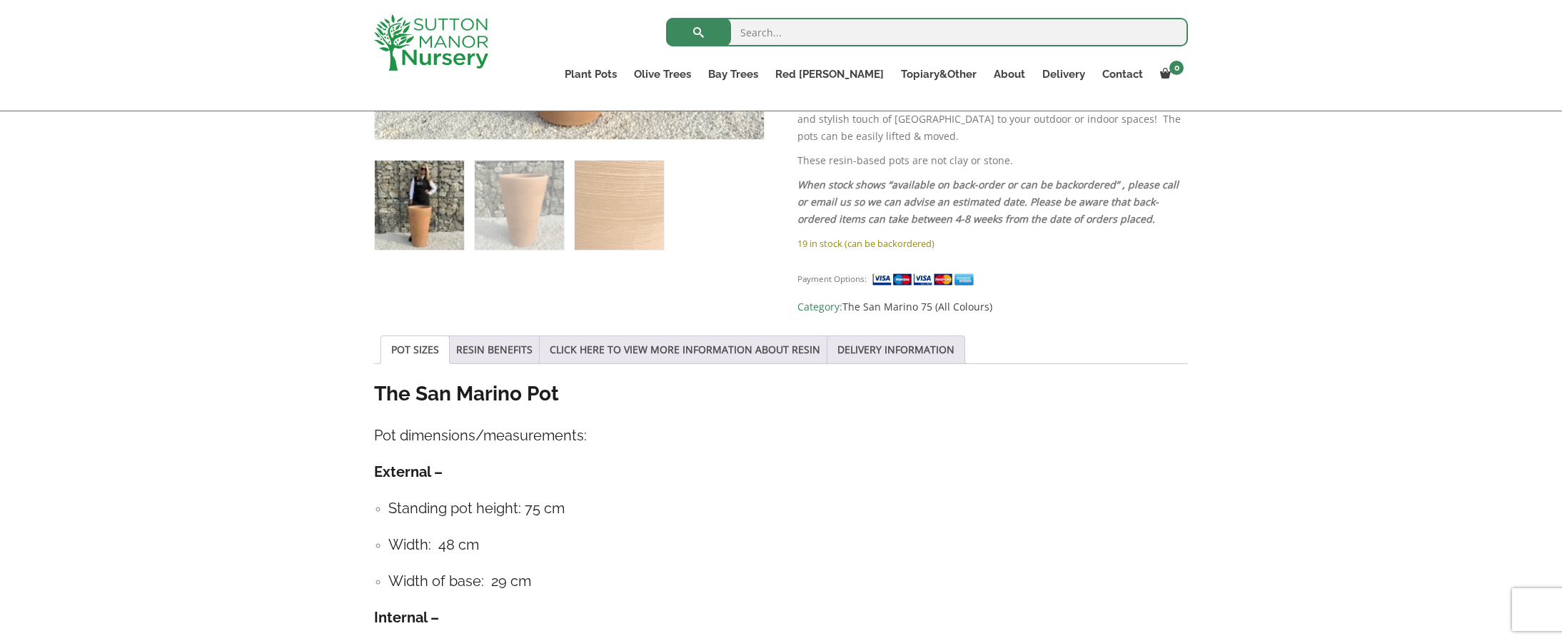
scroll to position [829, 0]
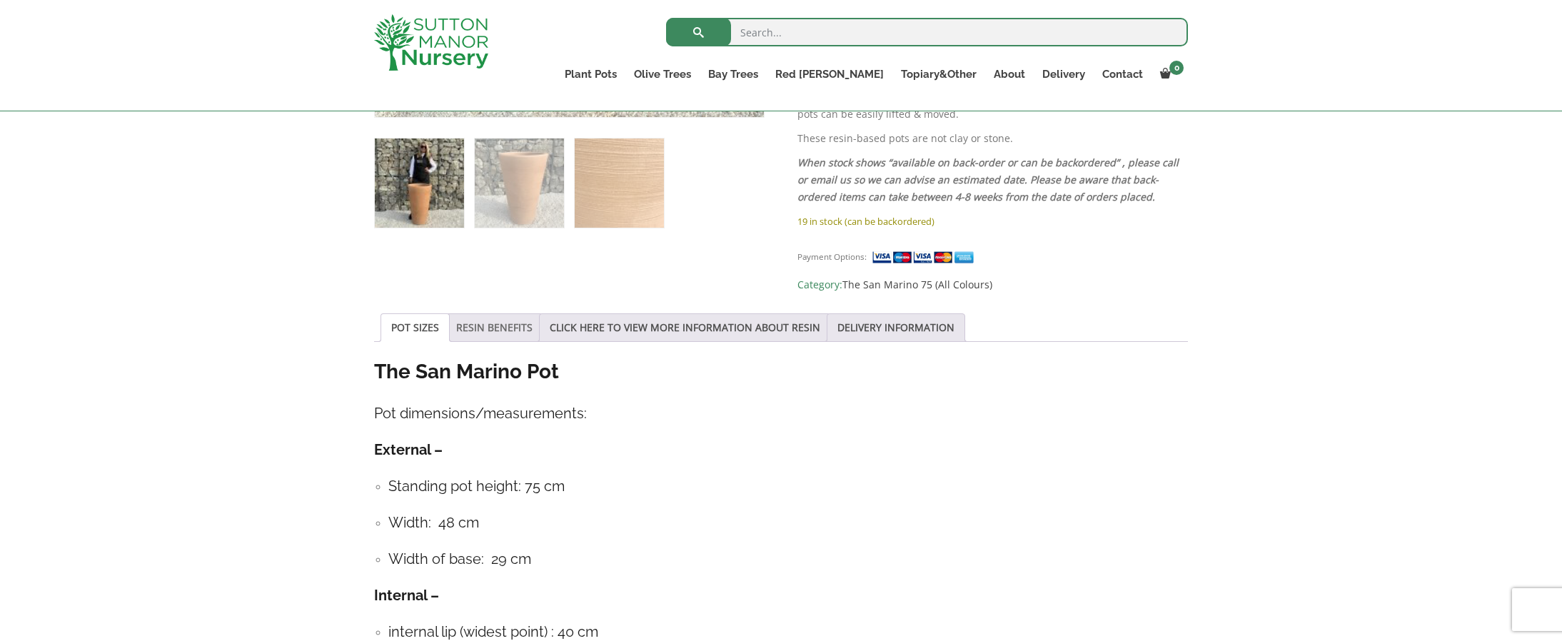
click at [490, 314] on link "RESIN BENEFITS" at bounding box center [494, 327] width 76 height 27
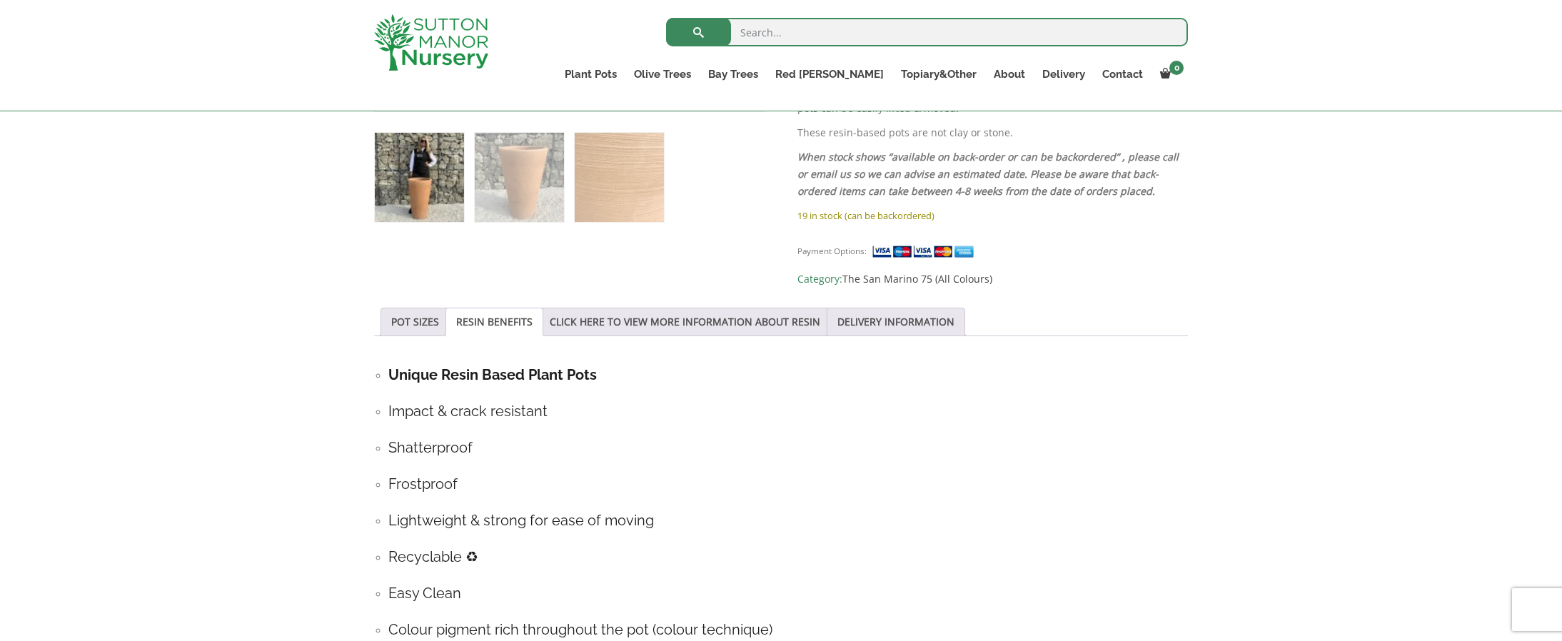
scroll to position [859, 0]
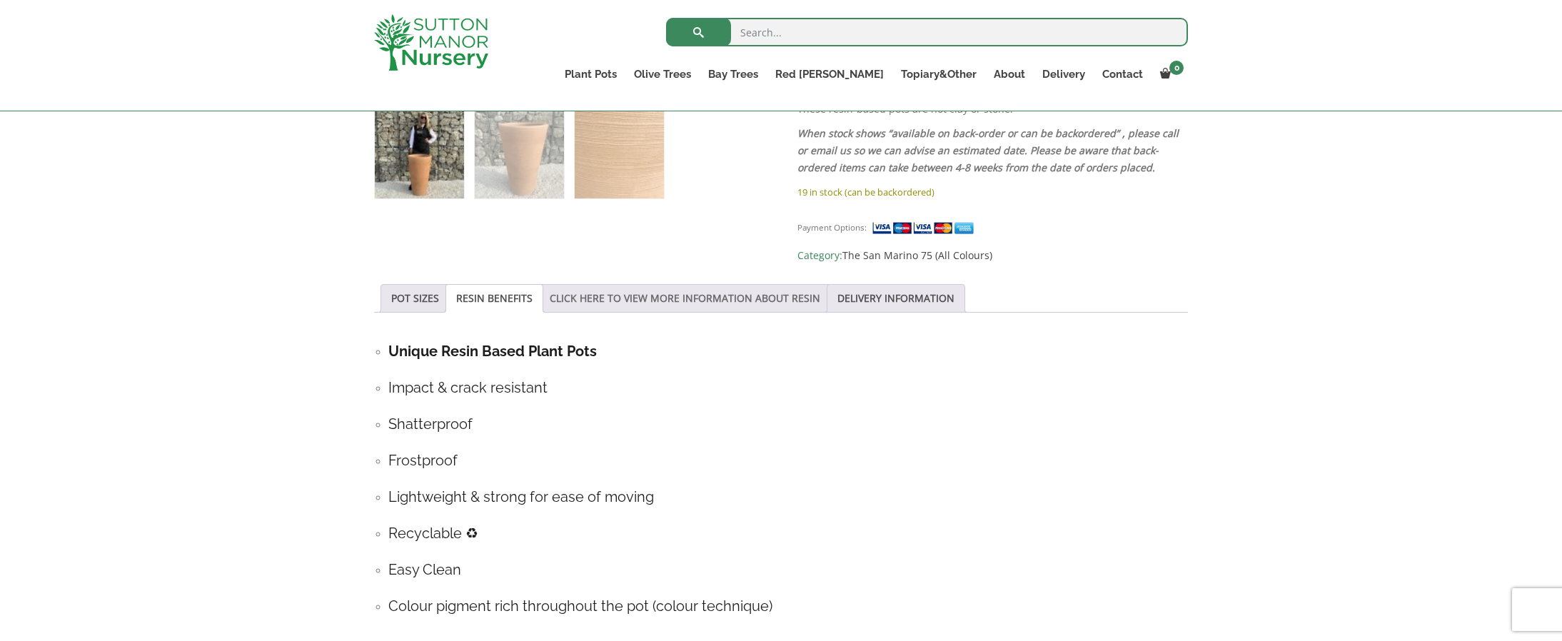
click at [597, 285] on link "CLICK HERE TO VIEW MORE INFORMATION ABOUT RESIN" at bounding box center [685, 298] width 270 height 27
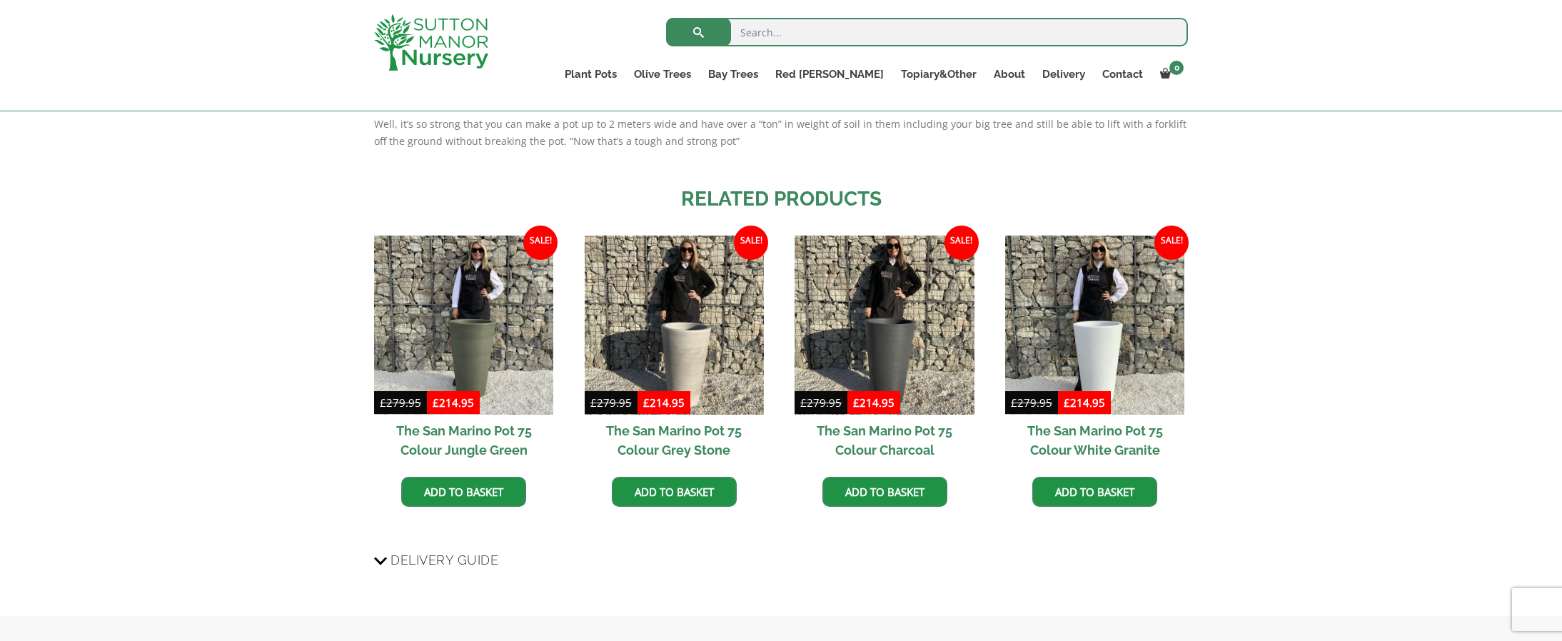
scroll to position [1442, 0]
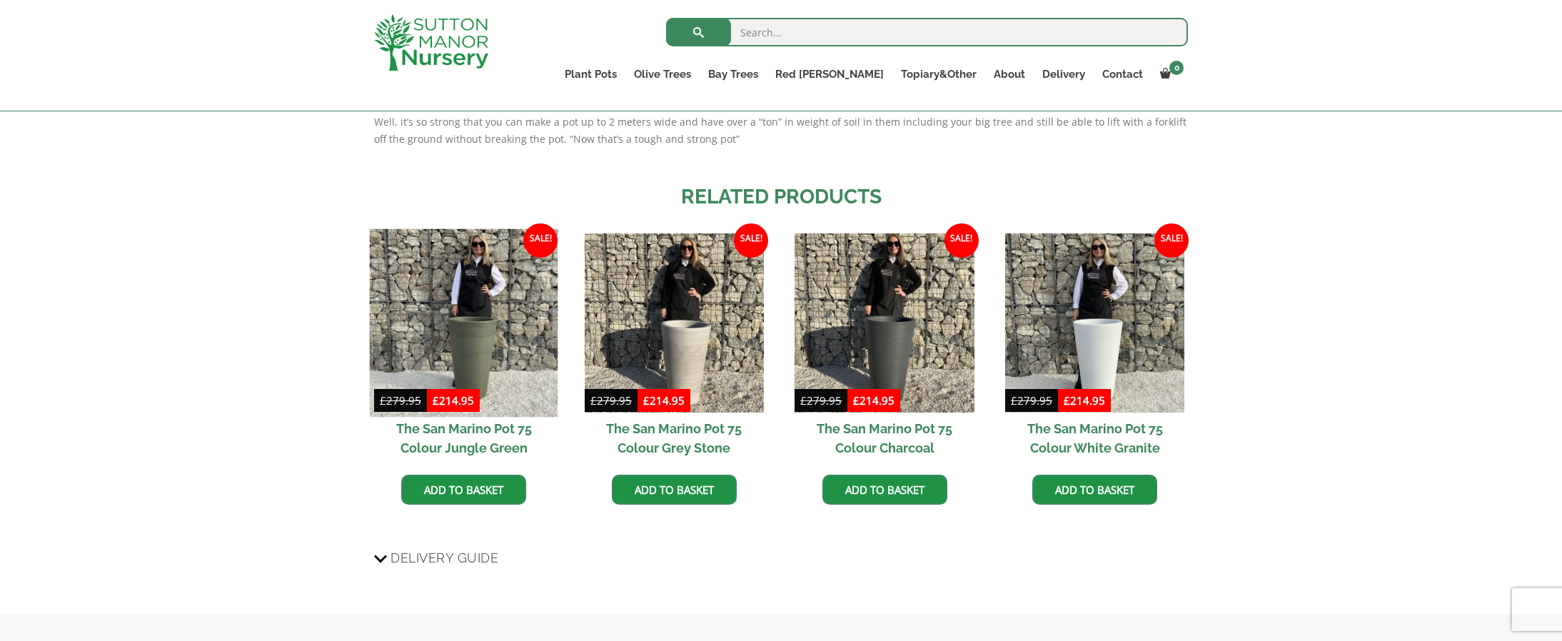
click at [475, 322] on img at bounding box center [464, 323] width 188 height 188
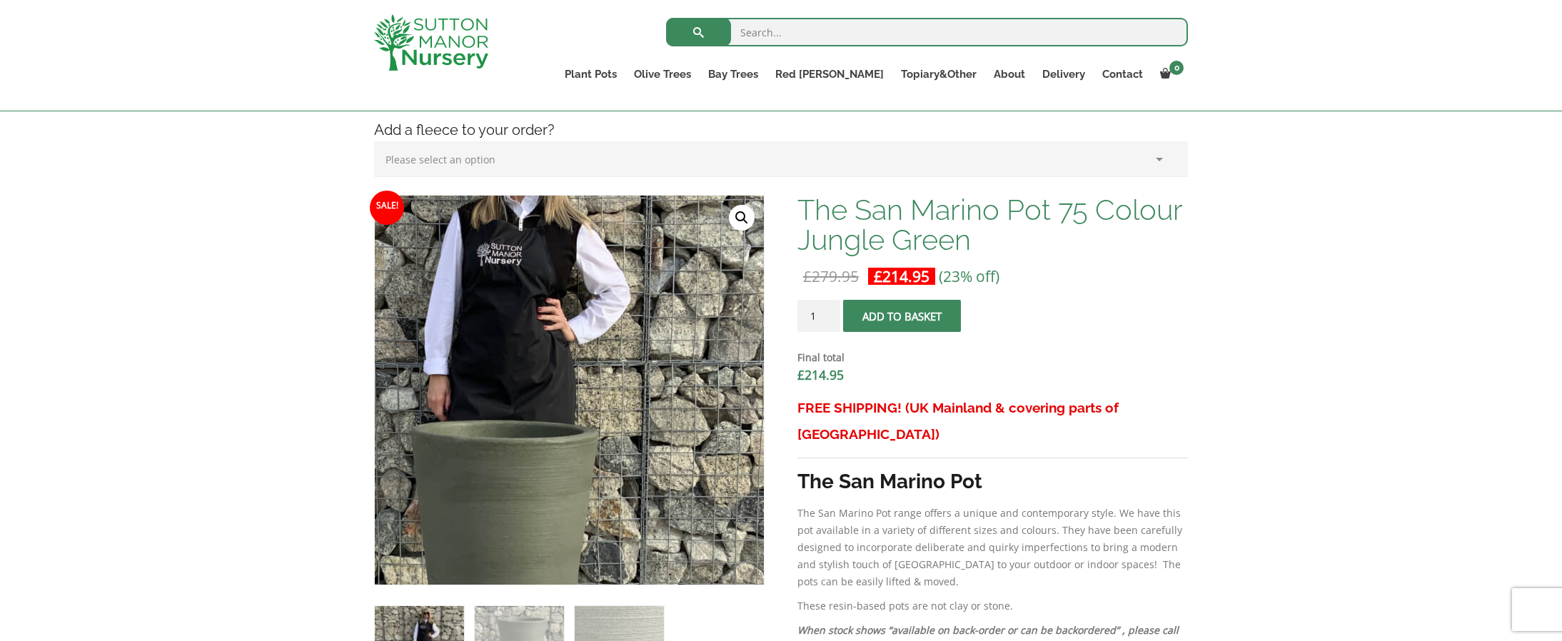
scroll to position [361, 0]
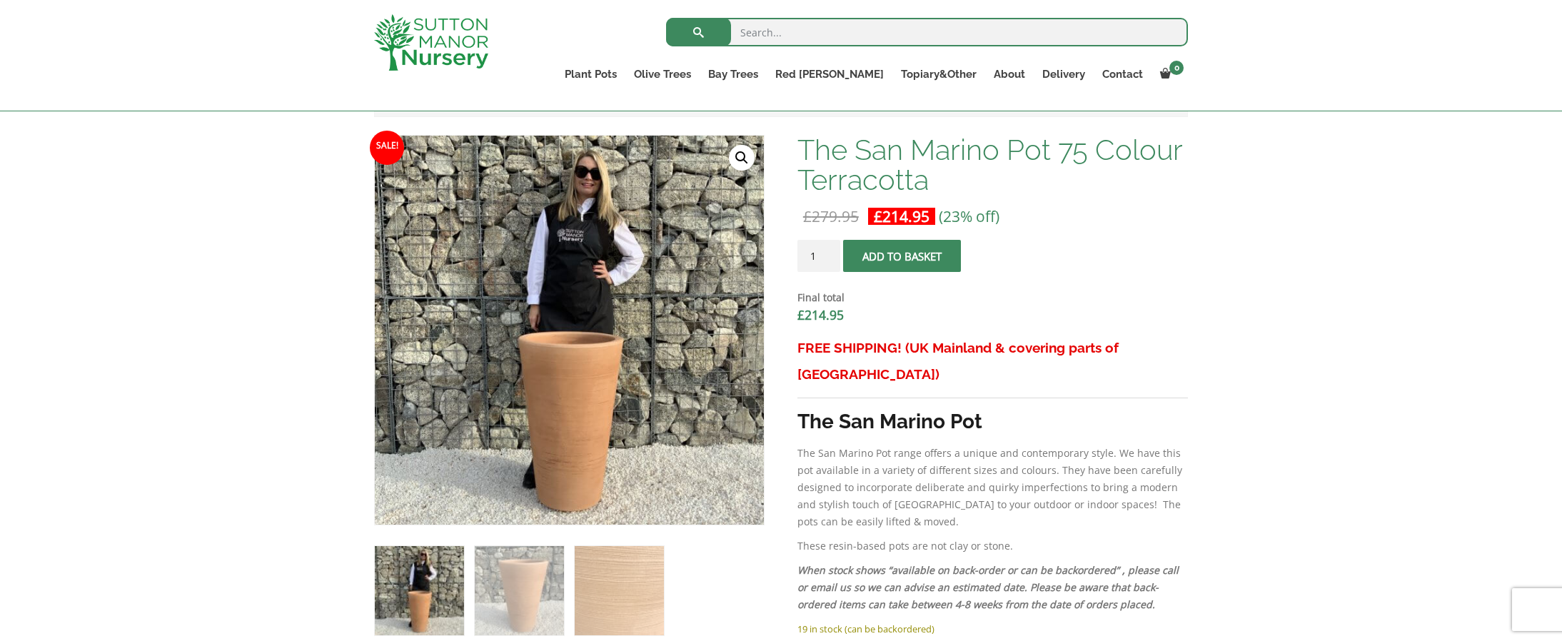
scroll to position [379, 0]
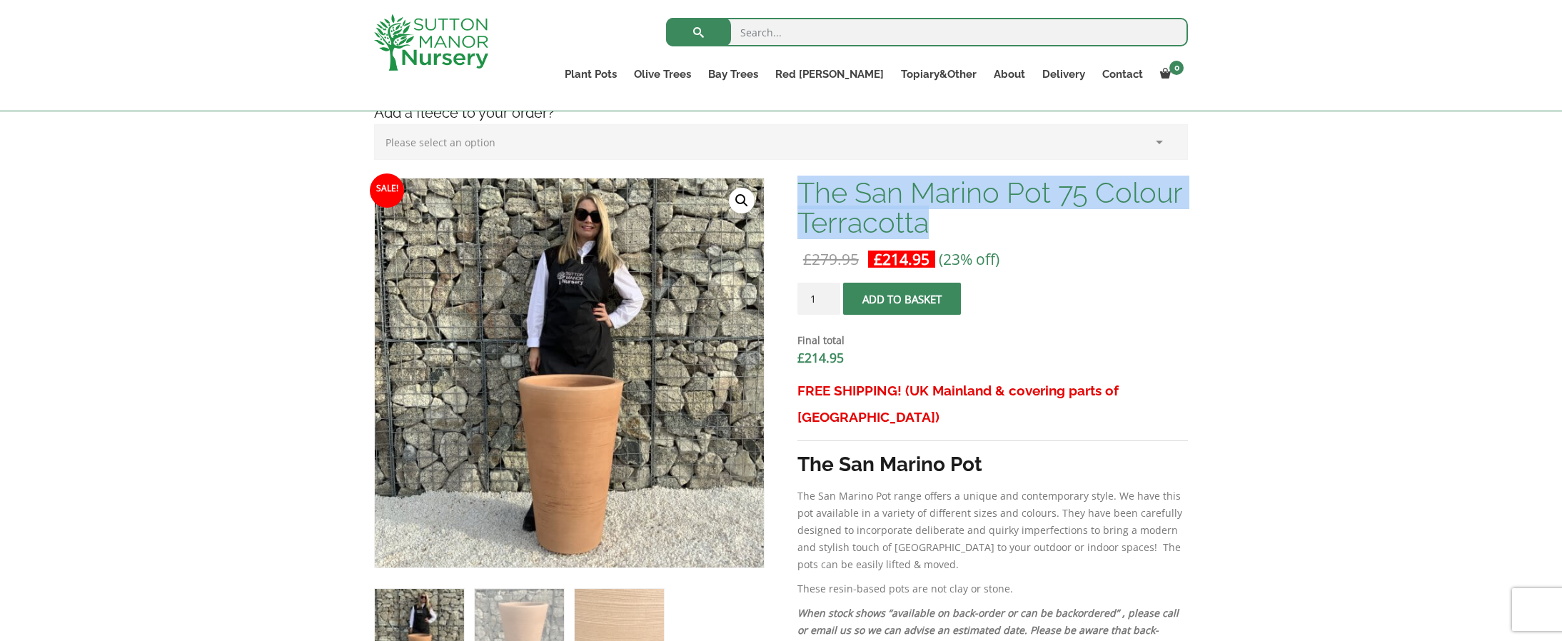
drag, startPoint x: 801, startPoint y: 186, endPoint x: 927, endPoint y: 217, distance: 129.3
click at [927, 217] on h1 "The San Marino Pot 75 Colour Terracotta" at bounding box center [992, 208] width 390 height 60
copy h1 "The San Marino Pot 75 Colour Terracotta"
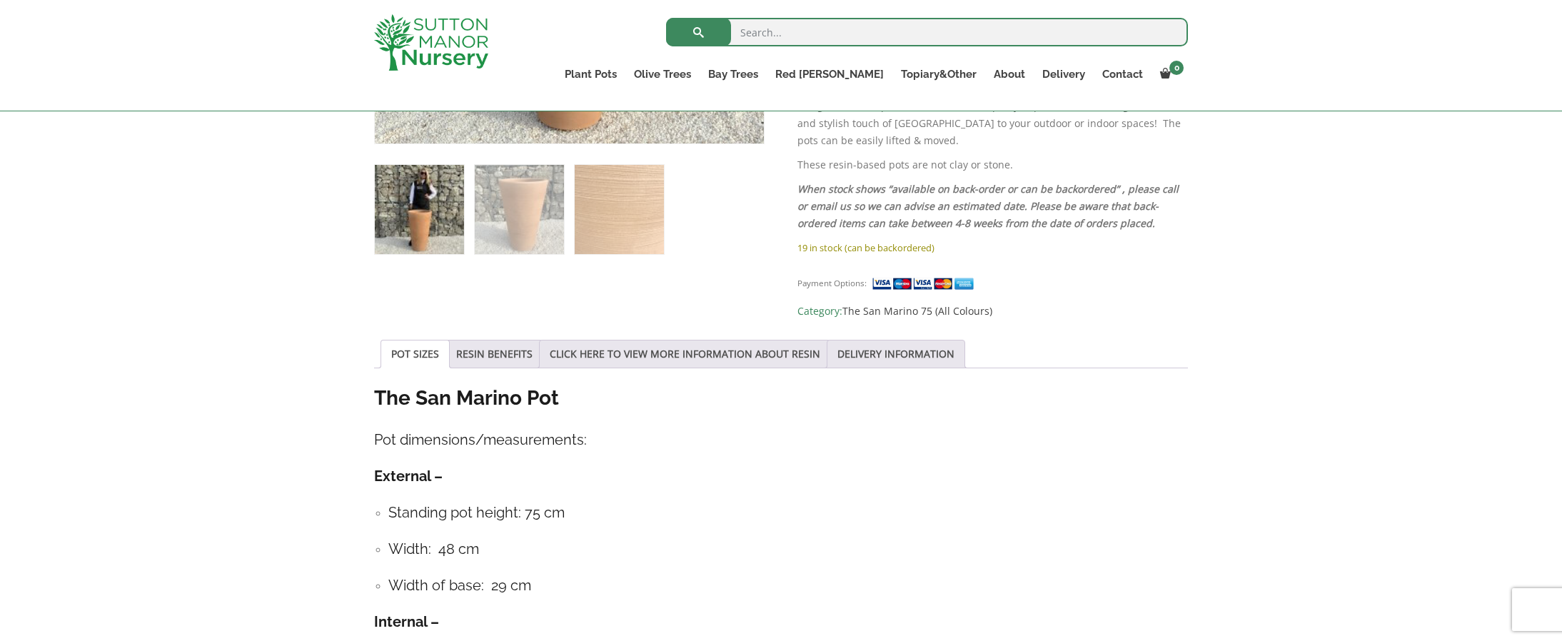
scroll to position [806, 0]
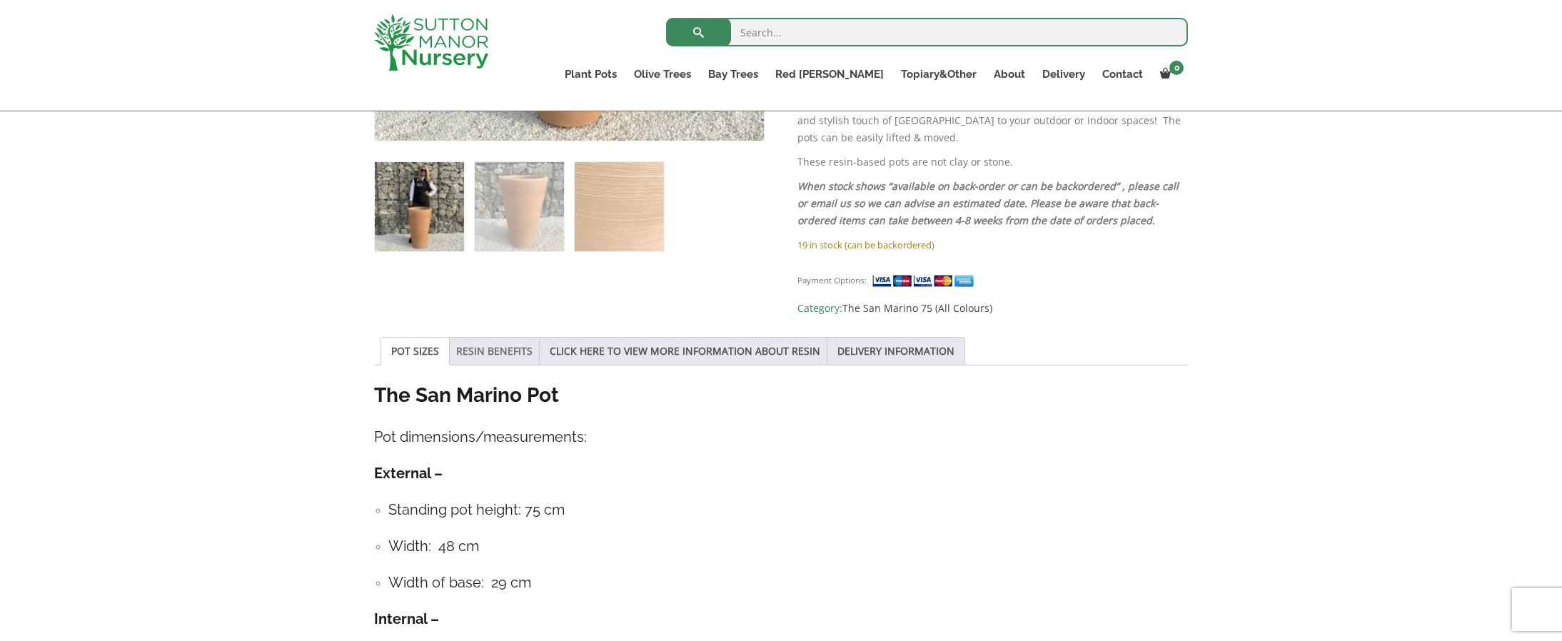
click at [512, 338] on link "RESIN BENEFITS" at bounding box center [494, 351] width 76 height 27
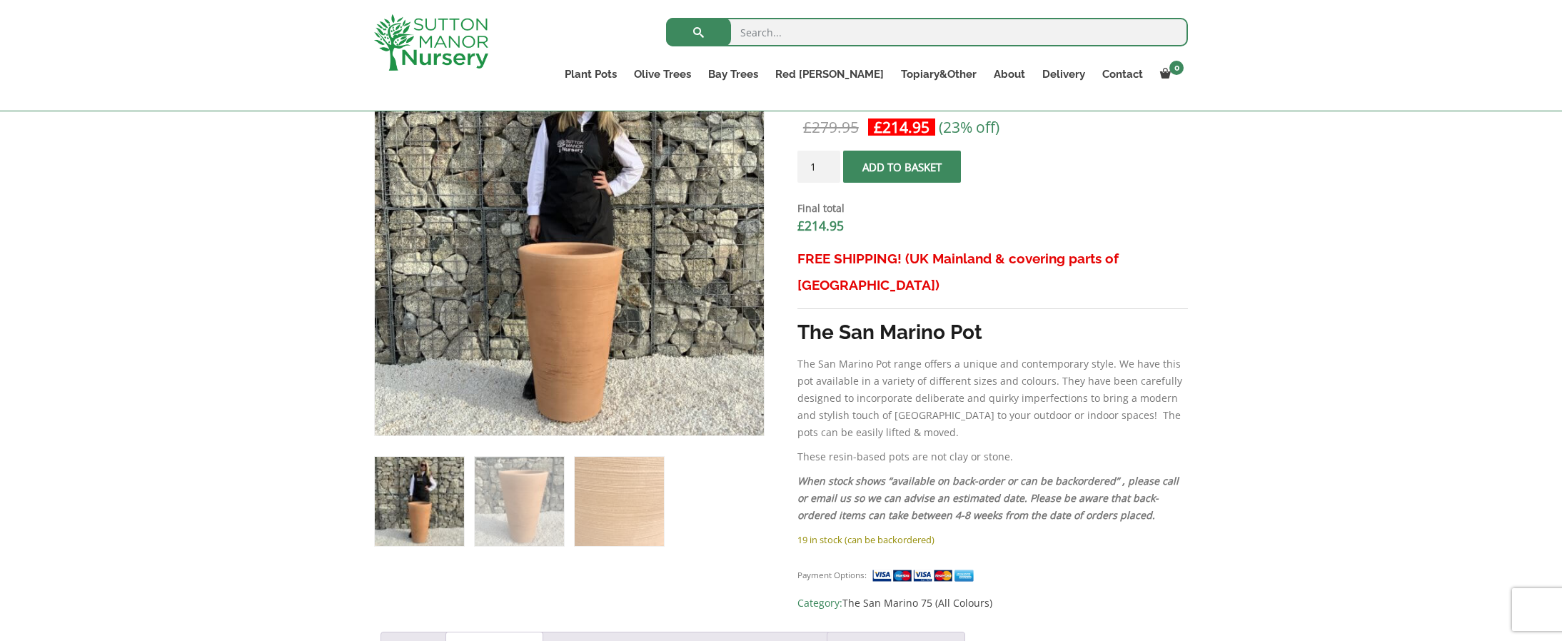
scroll to position [515, 0]
